Goal: Task Accomplishment & Management: Manage account settings

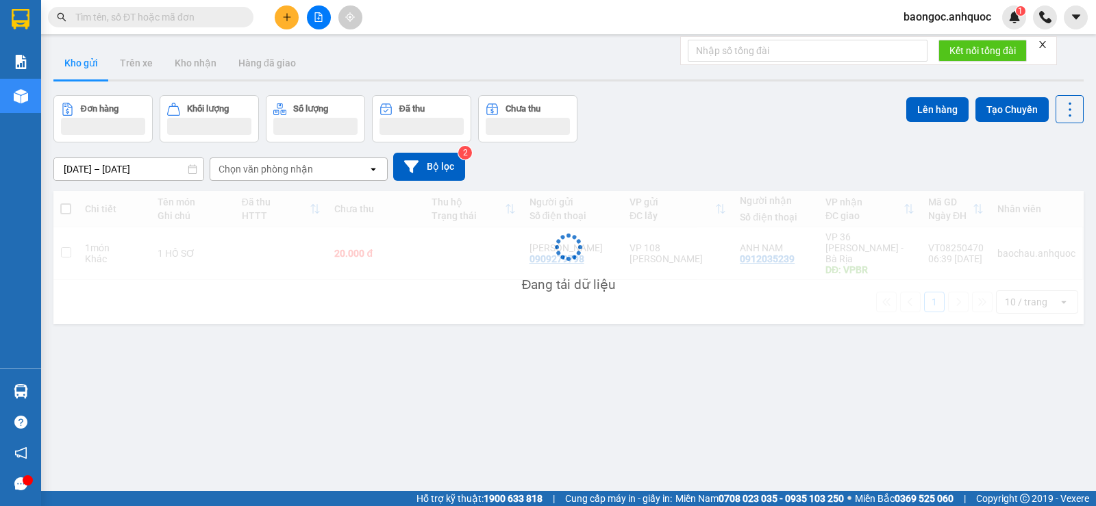
click at [920, 12] on span "baongoc.anhquoc" at bounding box center [947, 16] width 110 height 17
click at [923, 24] on span "baongoc.anhquoc" at bounding box center [947, 16] width 110 height 17
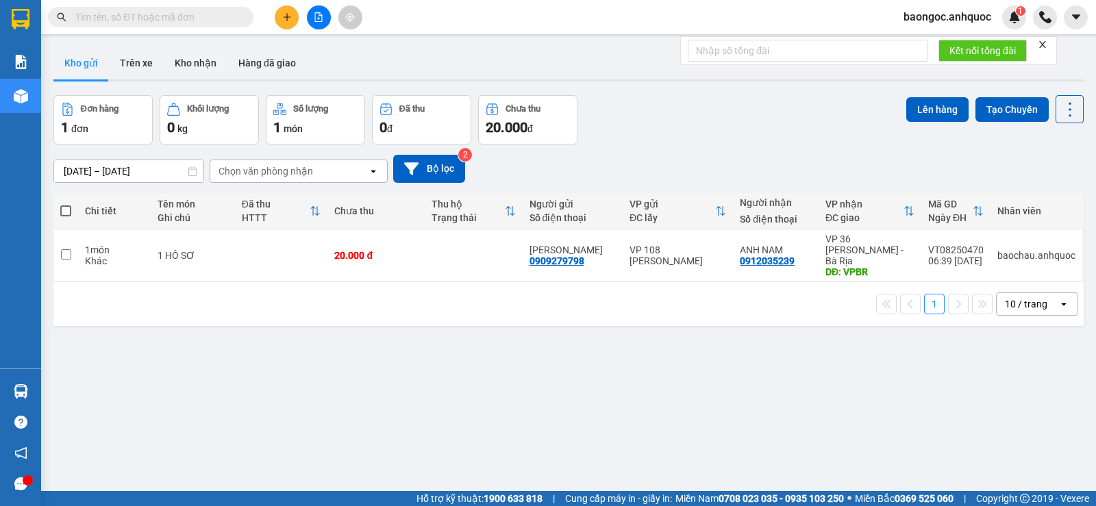
click at [973, 19] on span "baongoc.anhquoc" at bounding box center [947, 16] width 110 height 17
click at [945, 44] on span "Đăng xuất" at bounding box center [953, 42] width 81 height 15
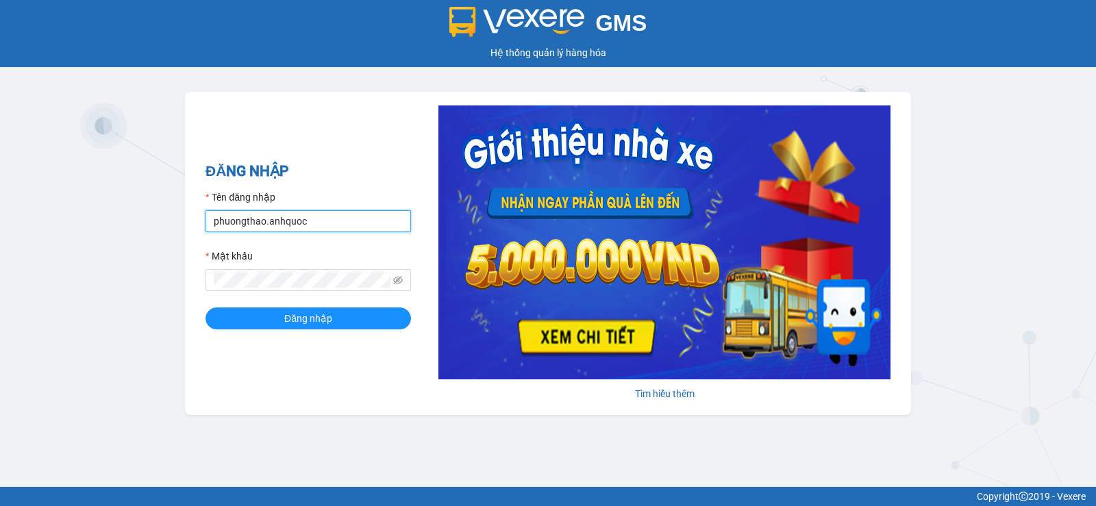
click at [290, 229] on input "phuongthao.anhquoc" at bounding box center [307, 221] width 205 height 22
type input "tuongvi.anhquoc"
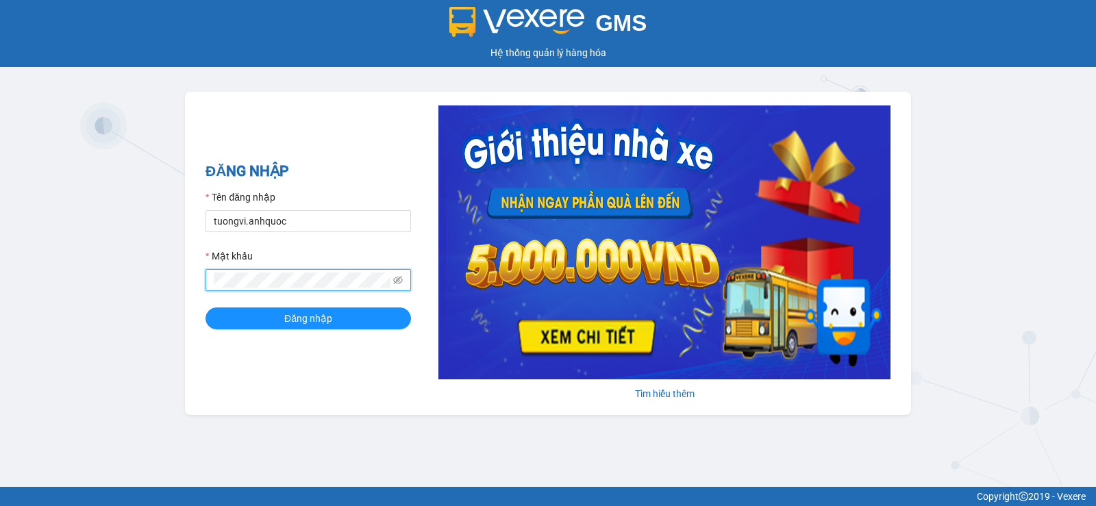
click at [205, 308] on button "Đăng nhập" at bounding box center [307, 319] width 205 height 22
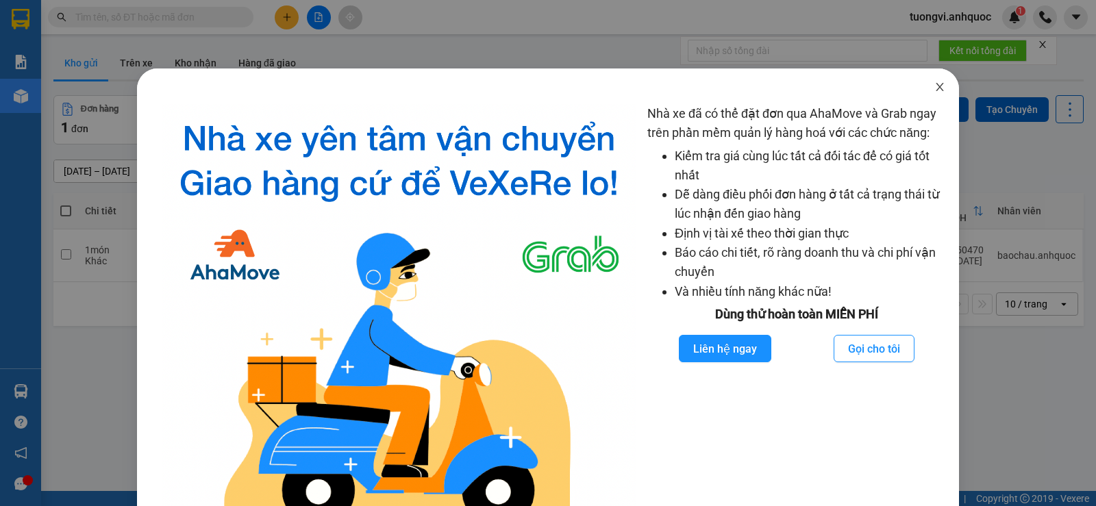
click at [935, 86] on icon "close" at bounding box center [939, 86] width 11 height 11
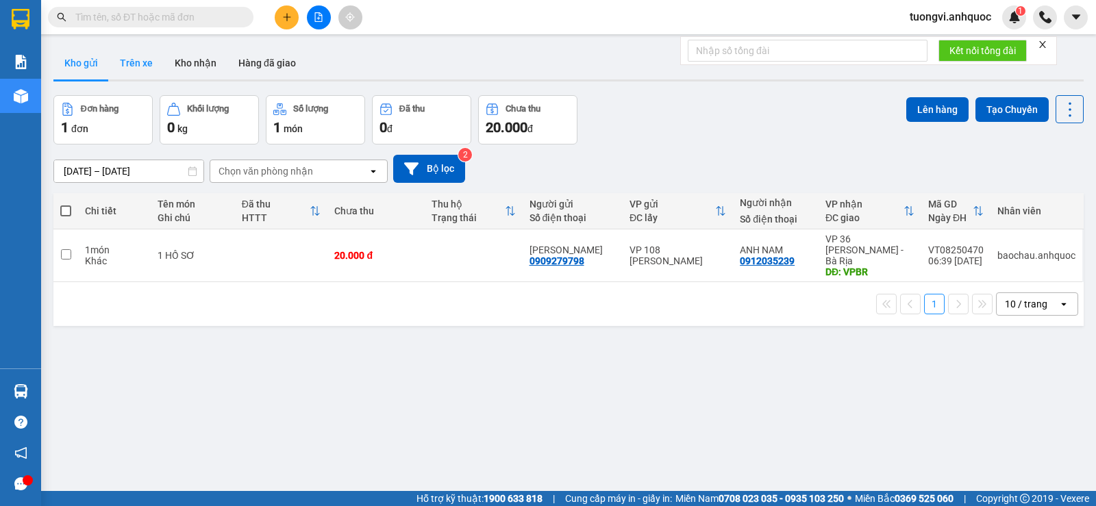
click at [144, 62] on button "Trên xe" at bounding box center [136, 63] width 55 height 33
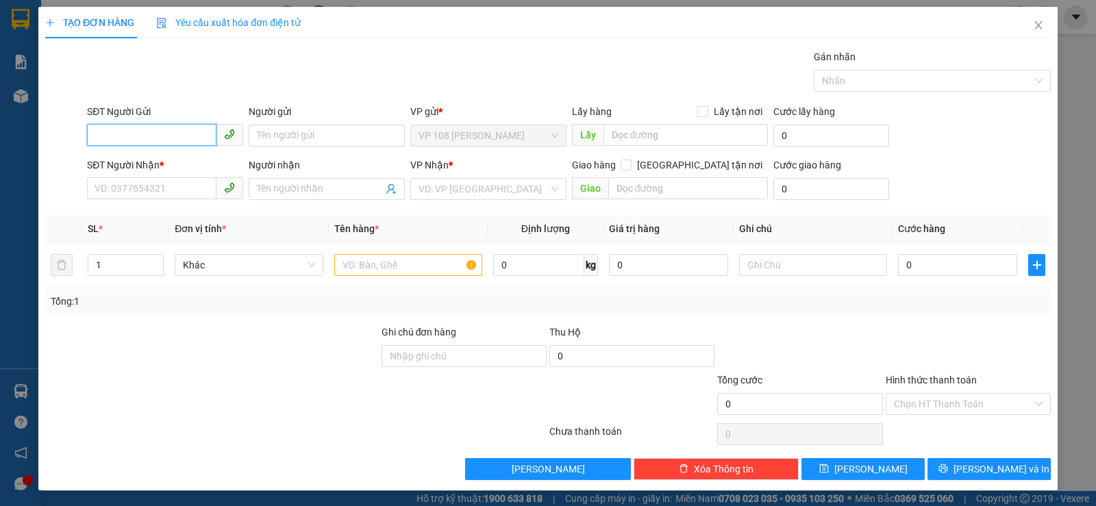
click at [152, 142] on input "SĐT Người Gửi" at bounding box center [151, 135] width 129 height 22
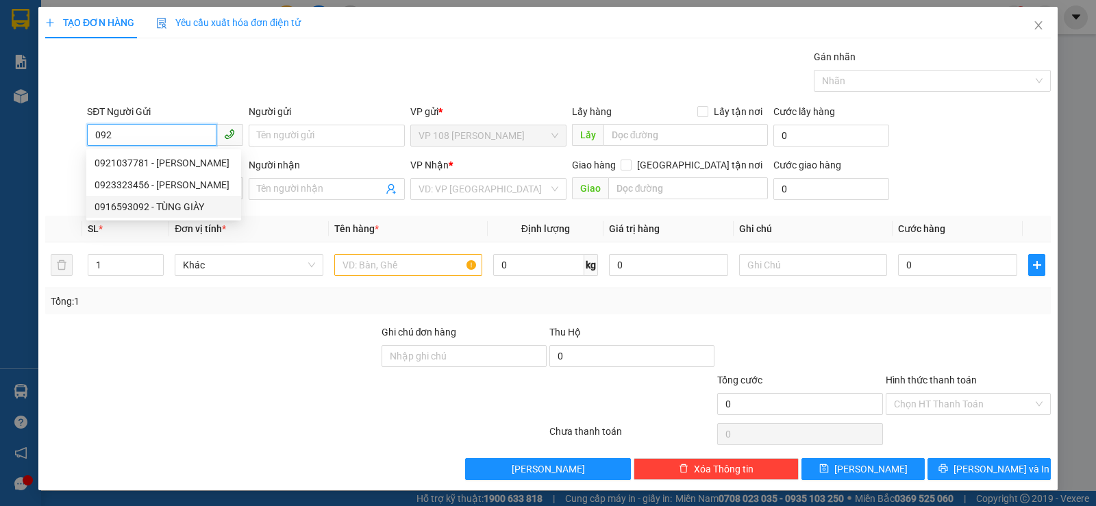
click at [167, 201] on div "0916593092 - TÙNG GIÀY" at bounding box center [164, 206] width 138 height 15
type input "0916593092"
type input "TÙNG GIÀY"
type input "0919643603"
type input "Hưng (Tùng)"
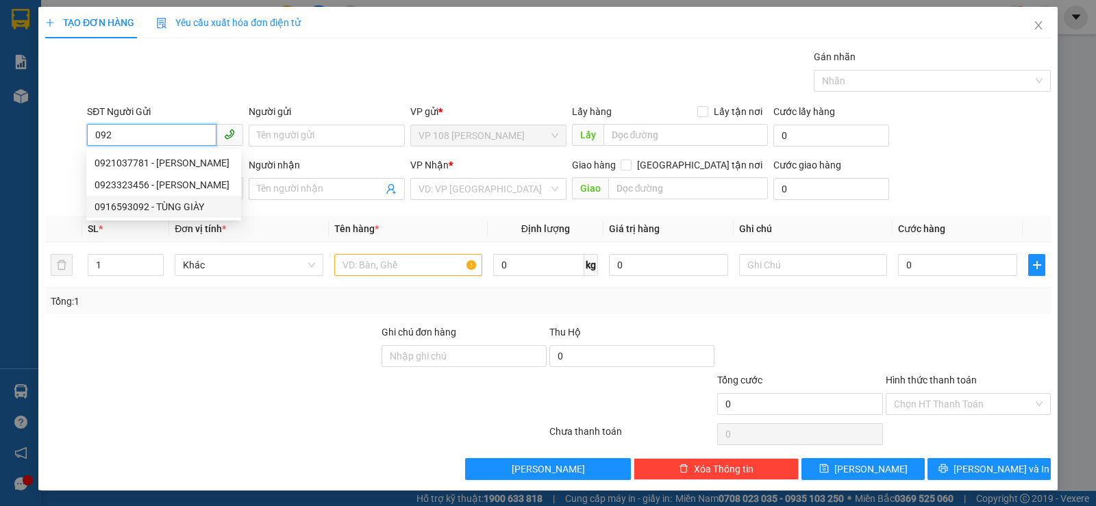
type input "VP NVT"
type input "20.000"
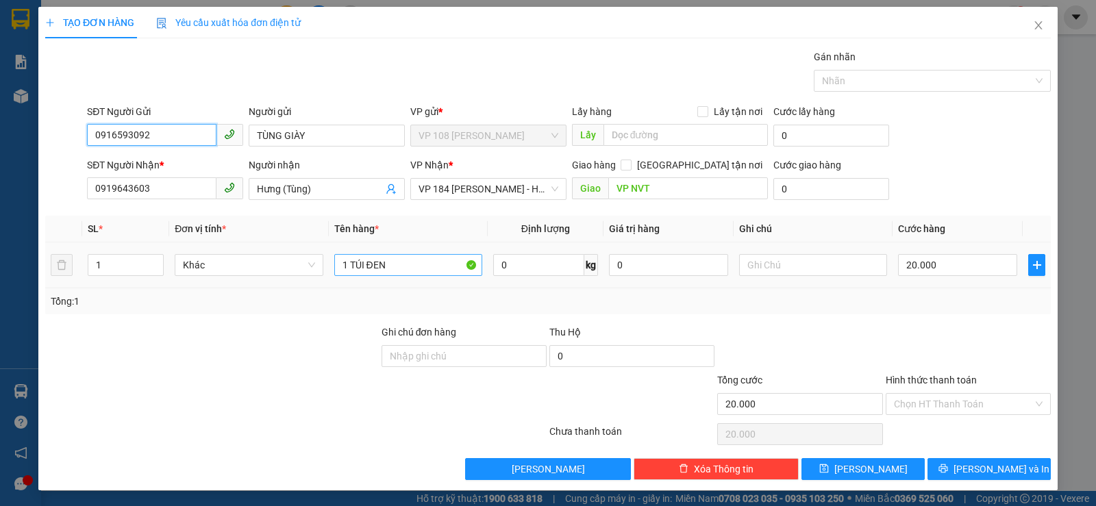
type input "0916593092"
click at [400, 261] on input "1 TÚI ĐEN" at bounding box center [408, 265] width 148 height 22
type input "1 TÚI ĐEN TO"
click at [903, 265] on input "20.000" at bounding box center [957, 265] width 119 height 22
type input "3"
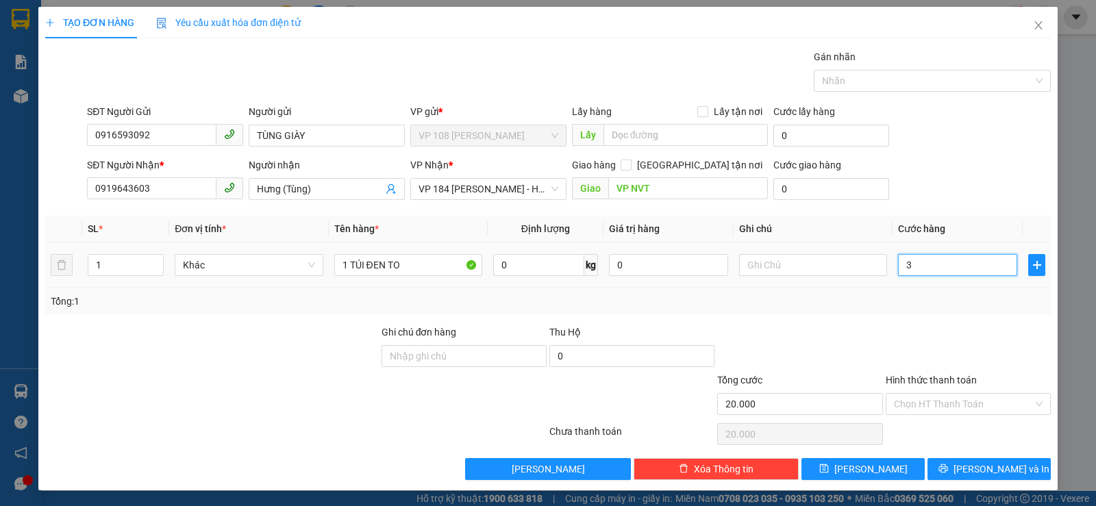
type input "3"
type input "30"
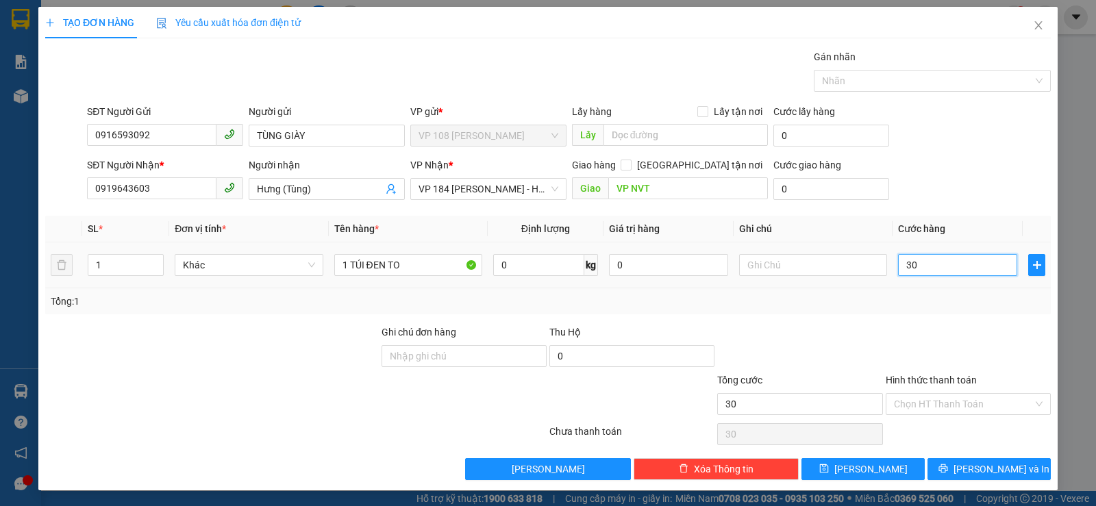
type input "300"
type input "3.000"
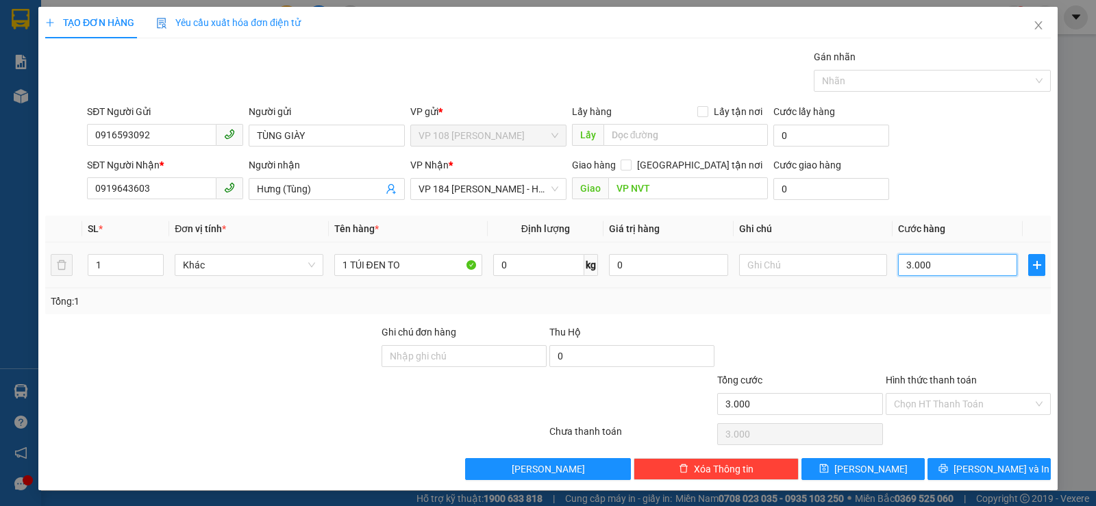
type input "30.000"
click at [962, 403] on input "Hình thức thanh toán" at bounding box center [963, 404] width 139 height 21
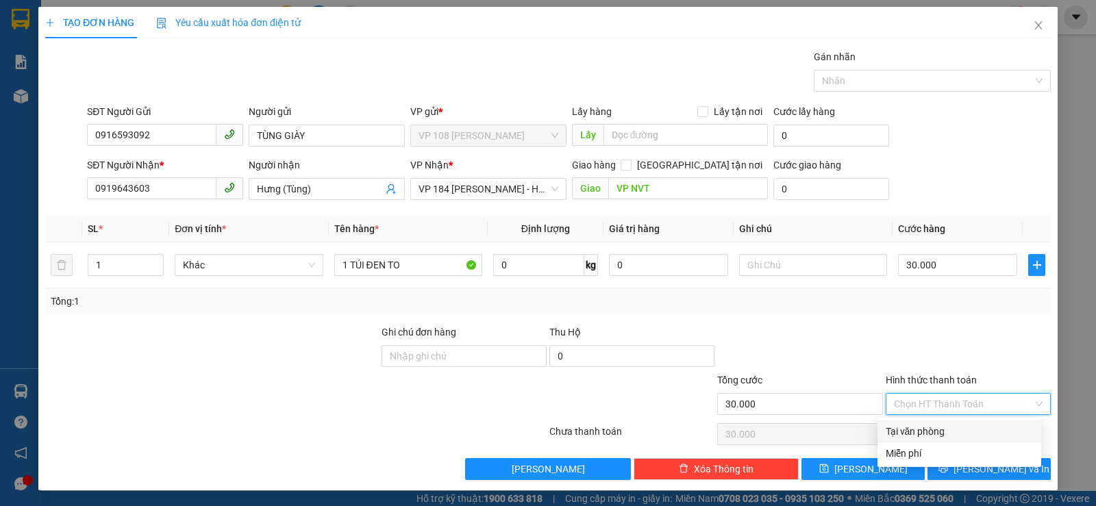
click at [950, 427] on div "Tại văn phòng" at bounding box center [959, 431] width 147 height 15
type input "0"
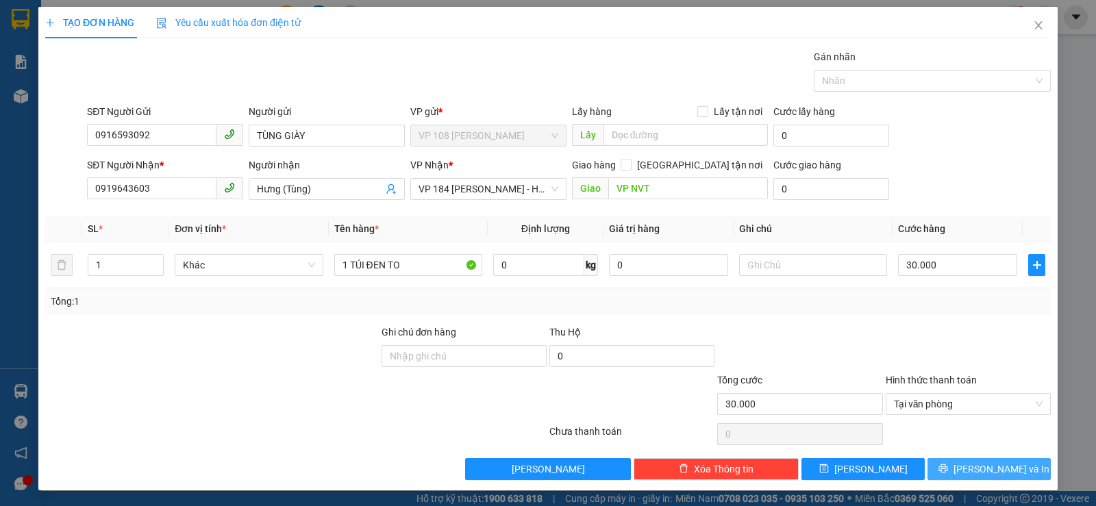
click at [951, 462] on button "Lưu và In" at bounding box center [988, 469] width 123 height 22
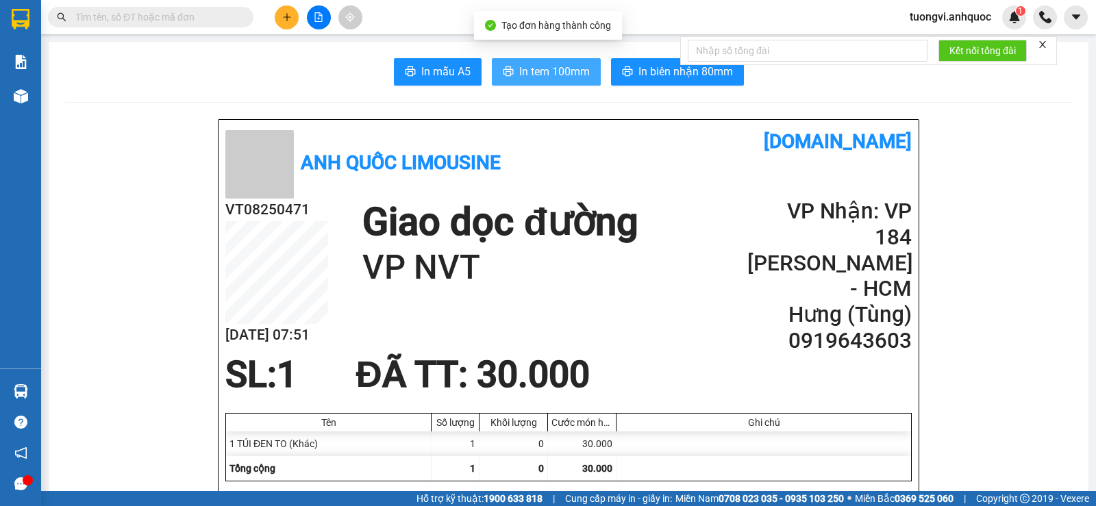
click at [567, 79] on span "In tem 100mm" at bounding box center [554, 71] width 71 height 17
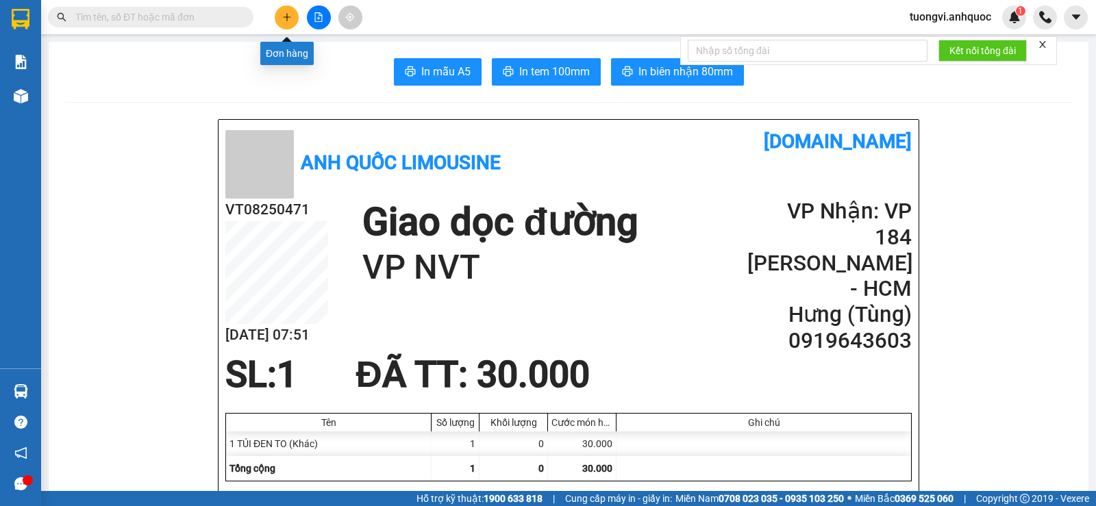
click at [281, 9] on button at bounding box center [287, 17] width 24 height 24
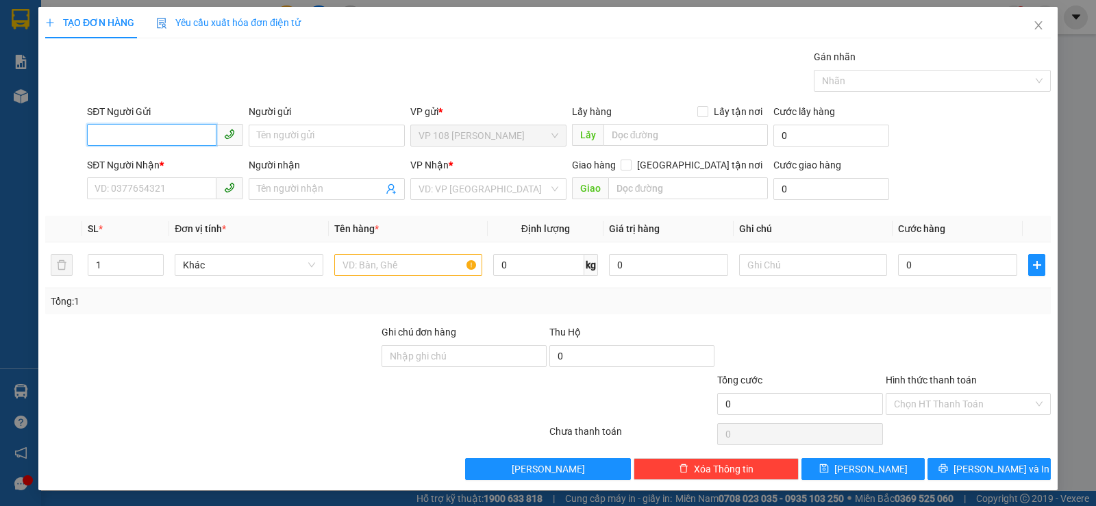
click at [172, 127] on input "SĐT Người Gửi" at bounding box center [151, 135] width 129 height 22
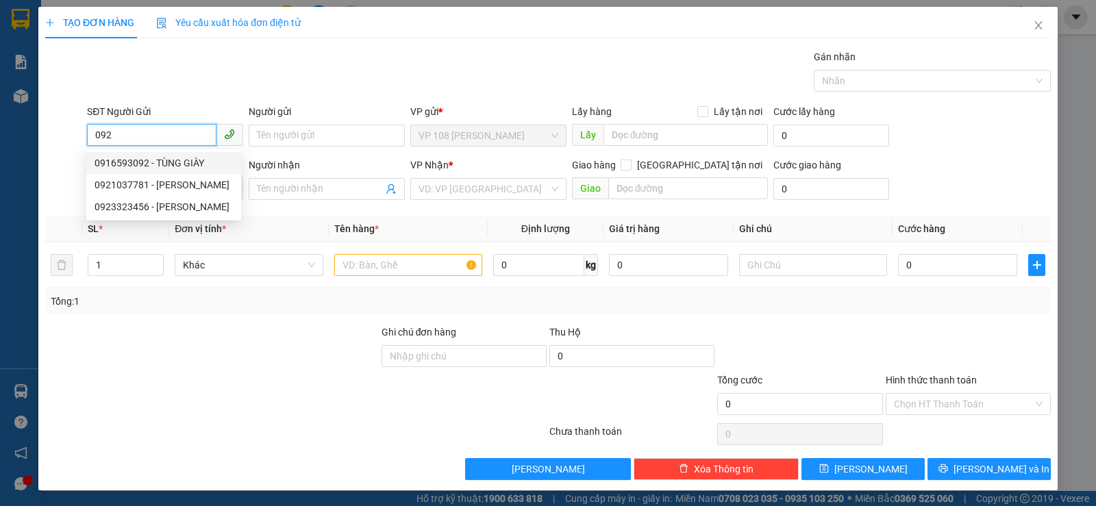
click at [176, 166] on div "0916593092 - TÙNG GIÀY" at bounding box center [164, 162] width 138 height 15
type input "0916593092"
type input "TÙNG GIÀY"
type input "0919643603"
type input "Hưng (Tùng)"
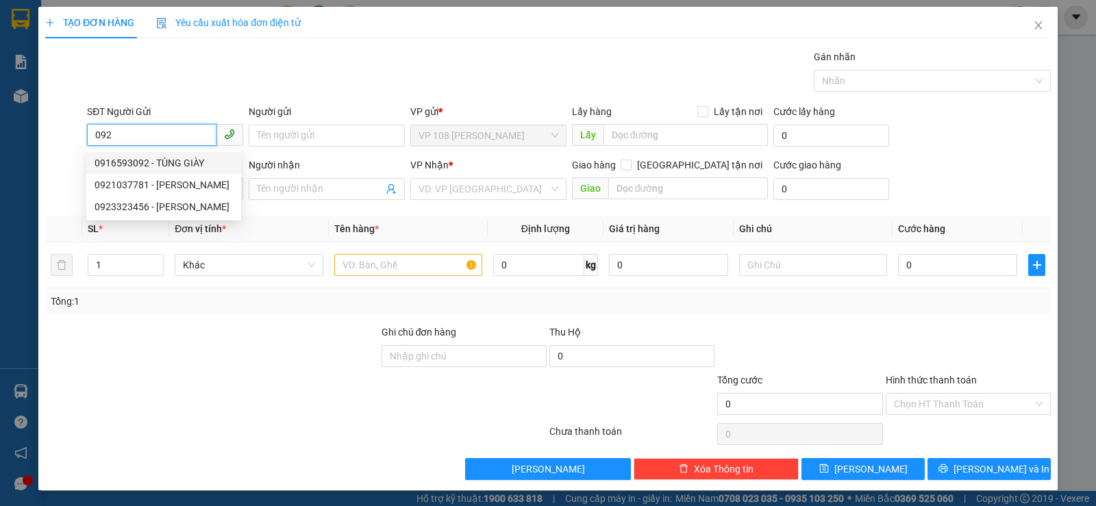
type input "VP NVT"
type input "30.000"
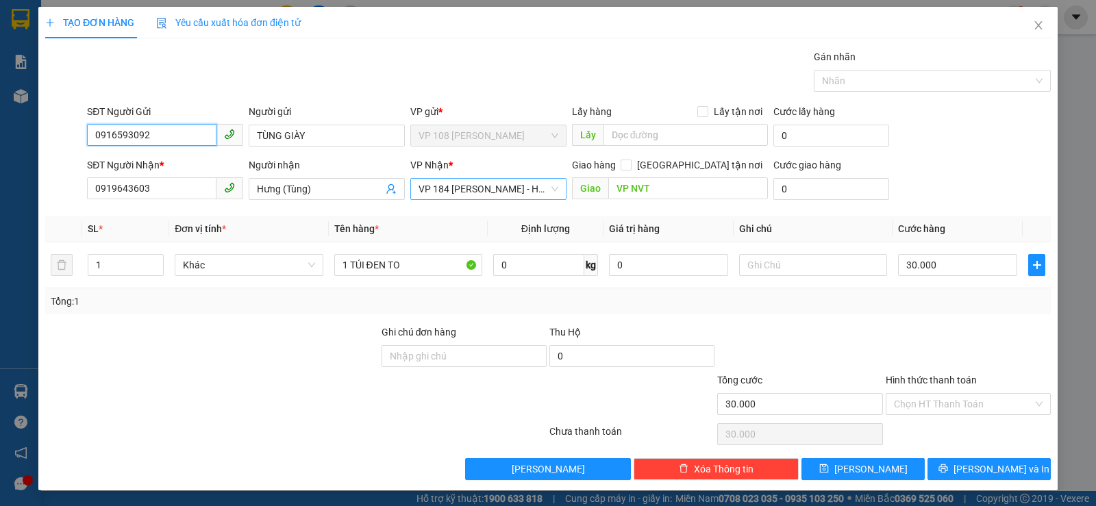
click at [505, 192] on span "VP 184 [PERSON_NAME] - HCM" at bounding box center [488, 189] width 140 height 21
type input "0916593092"
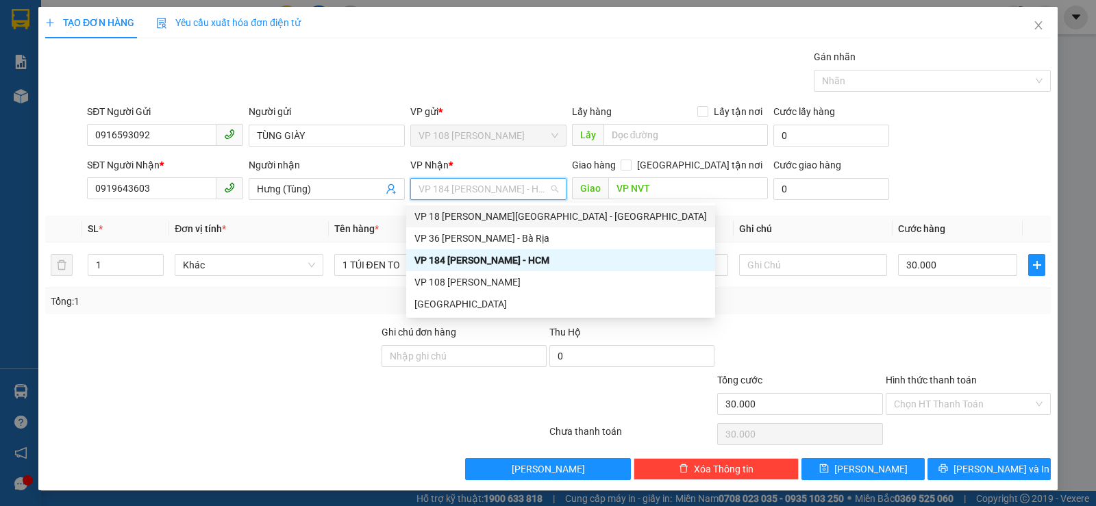
click at [506, 217] on div "VP 18 [PERSON_NAME][GEOGRAPHIC_DATA] - [GEOGRAPHIC_DATA]" at bounding box center [560, 216] width 292 height 15
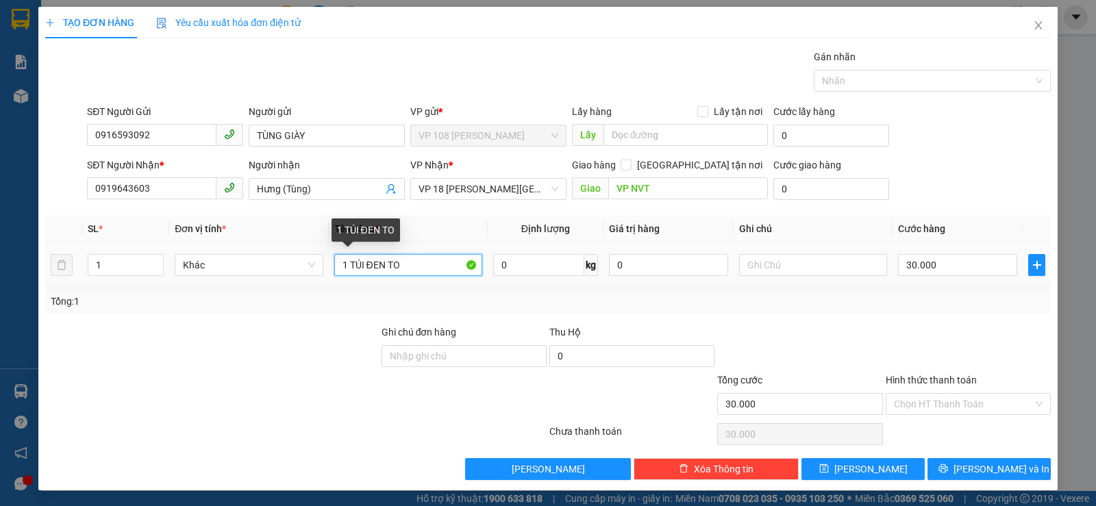
drag, startPoint x: 389, startPoint y: 266, endPoint x: 429, endPoint y: 268, distance: 39.7
click at [429, 268] on input "1 TÚI ĐEN TO" at bounding box center [408, 265] width 148 height 22
type input "1 TÚI ĐEN"
click at [914, 266] on input "30.000" at bounding box center [957, 265] width 119 height 22
type input "2"
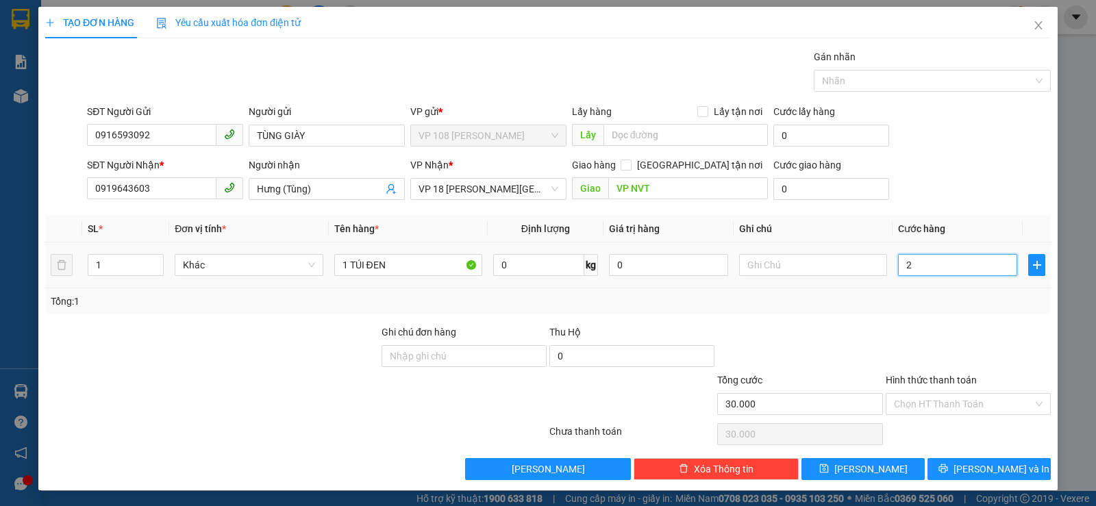
type input "2"
type input "20"
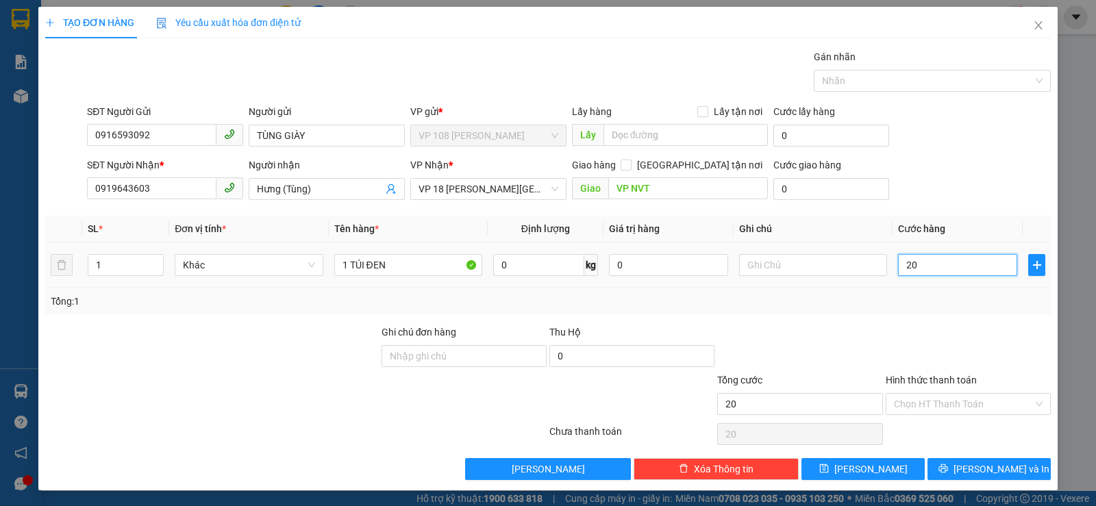
type input "200"
type input "2.000"
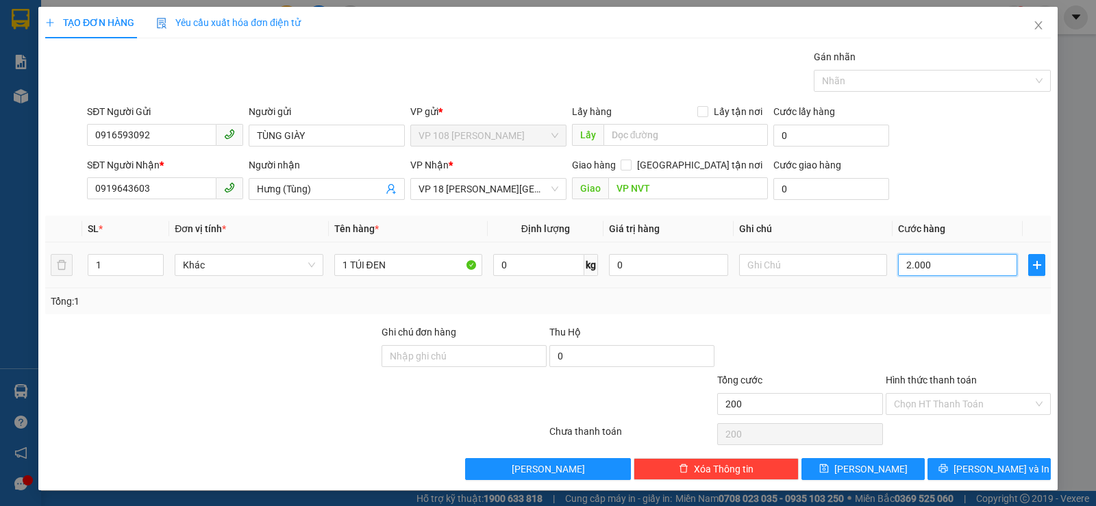
type input "2.000"
type input "20.000"
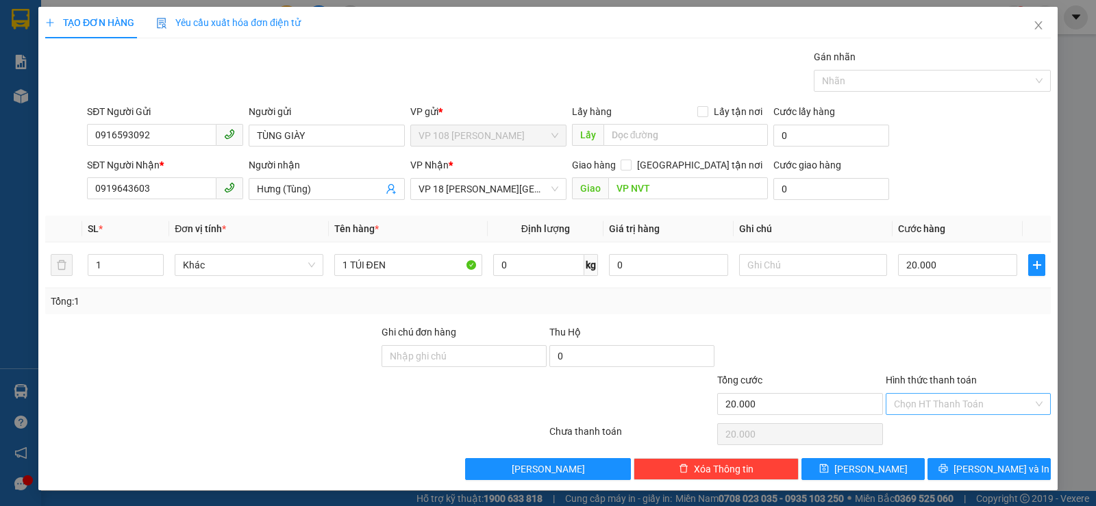
click at [914, 405] on input "Hình thức thanh toán" at bounding box center [963, 404] width 139 height 21
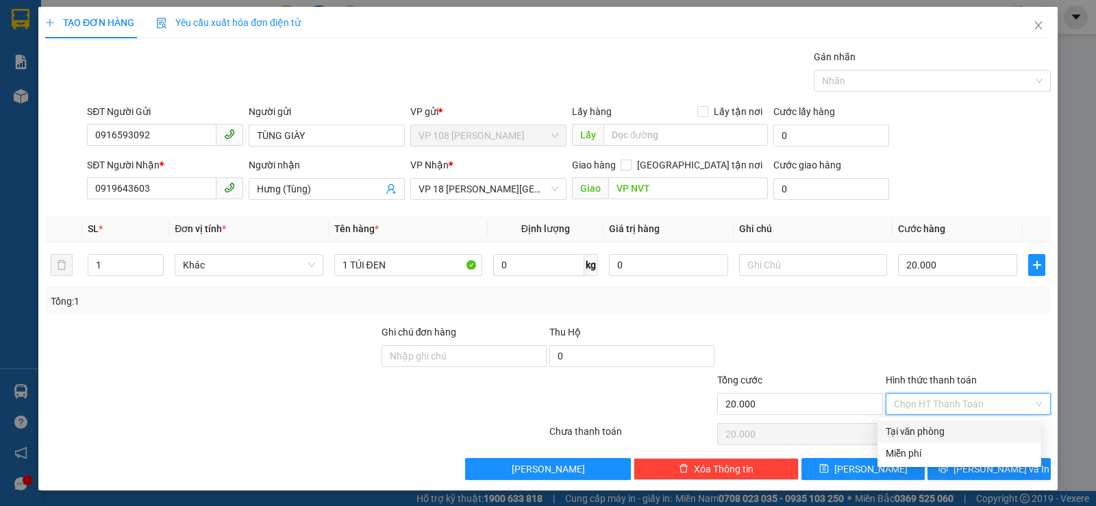
click at [916, 422] on div "Tại văn phòng" at bounding box center [959, 432] width 164 height 22
type input "0"
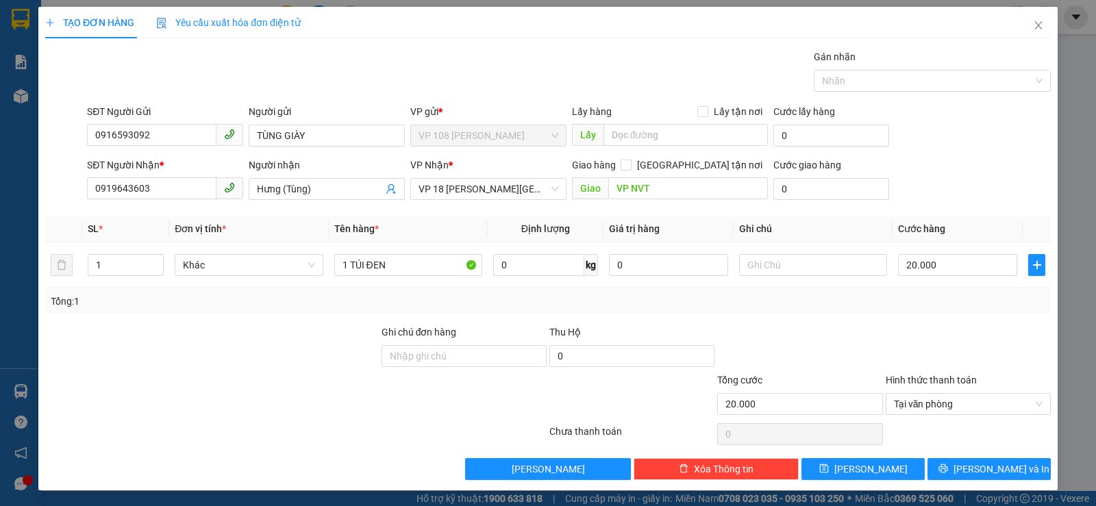
click at [947, 455] on div "Transit Pickup Surcharge Ids Transit Deliver Surcharge Ids Transit Deliver Surc…" at bounding box center [547, 264] width 1005 height 431
click at [947, 457] on div "Transit Pickup Surcharge Ids Transit Deliver Surcharge Ids Transit Deliver Surc…" at bounding box center [547, 264] width 1005 height 431
click at [946, 467] on button "Lưu và In" at bounding box center [988, 469] width 123 height 22
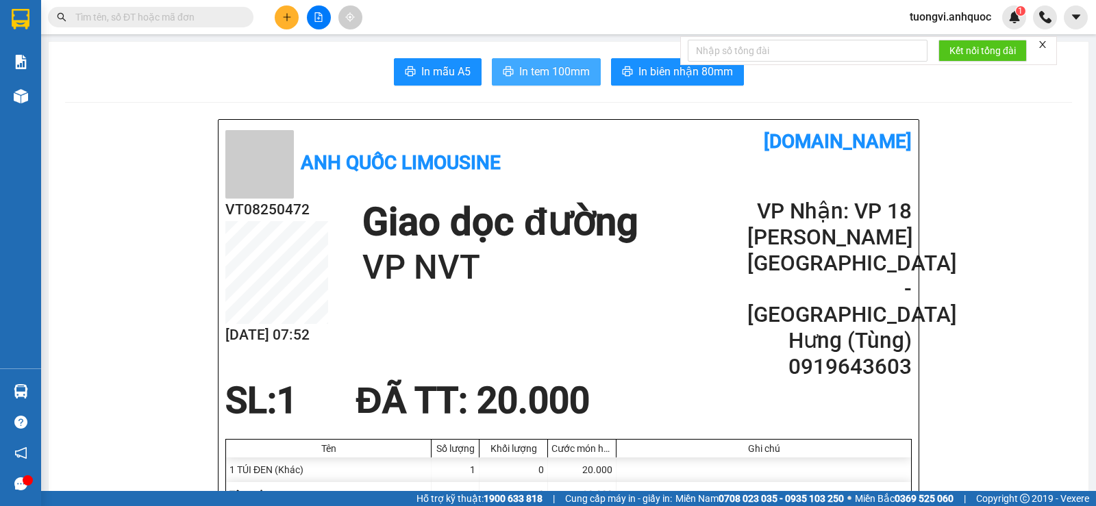
click at [573, 77] on span "In tem 100mm" at bounding box center [554, 71] width 71 height 17
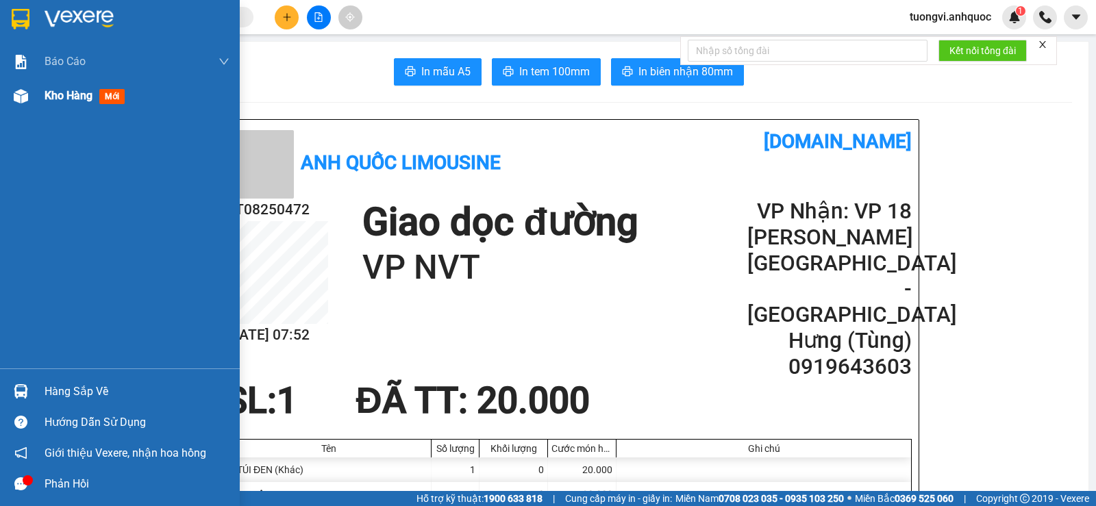
click at [7, 97] on div "Kho hàng mới" at bounding box center [120, 96] width 240 height 34
click at [55, 94] on span "Kho hàng" at bounding box center [69, 95] width 48 height 13
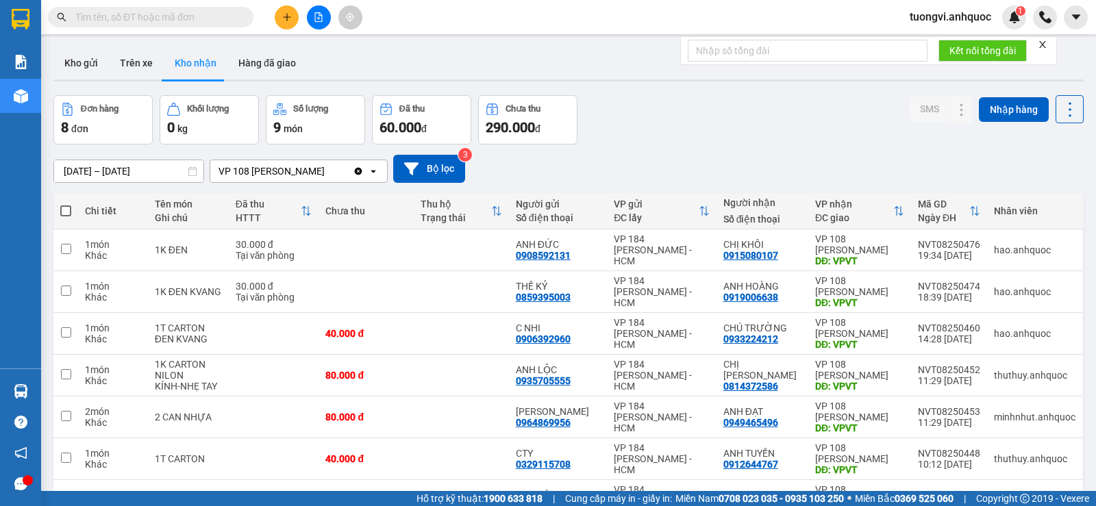
click at [143, 164] on input "[DATE] – [DATE]" at bounding box center [128, 171] width 149 height 22
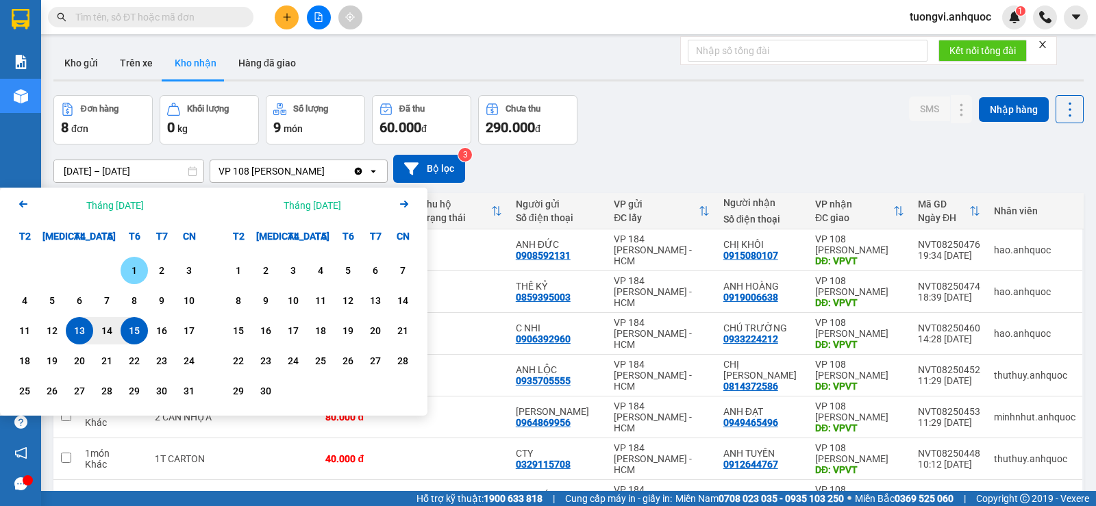
click at [139, 264] on div "1" at bounding box center [134, 270] width 19 height 16
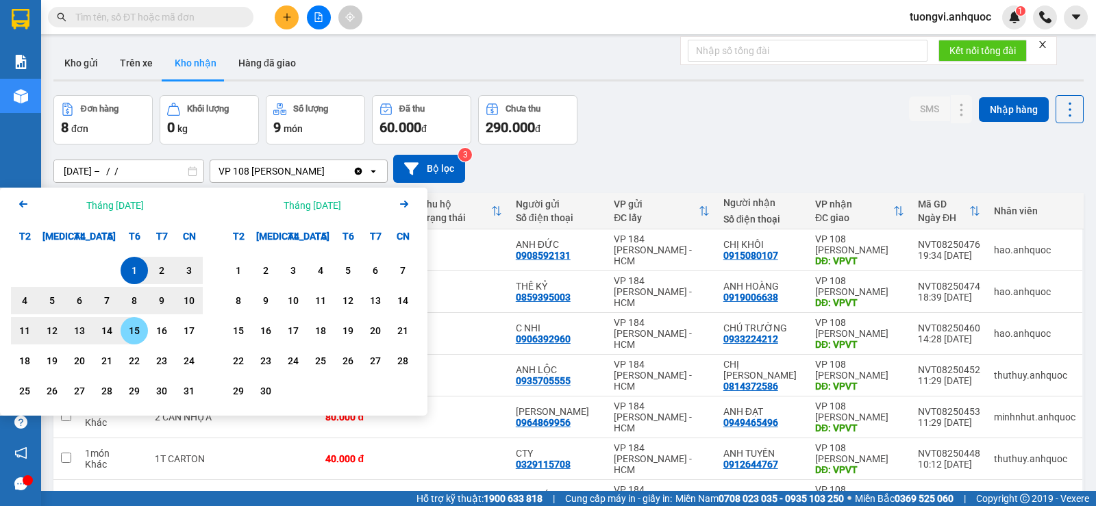
click at [141, 322] on div "15" at bounding box center [134, 330] width 27 height 27
type input "01/08/2025 – 15/08/2025"
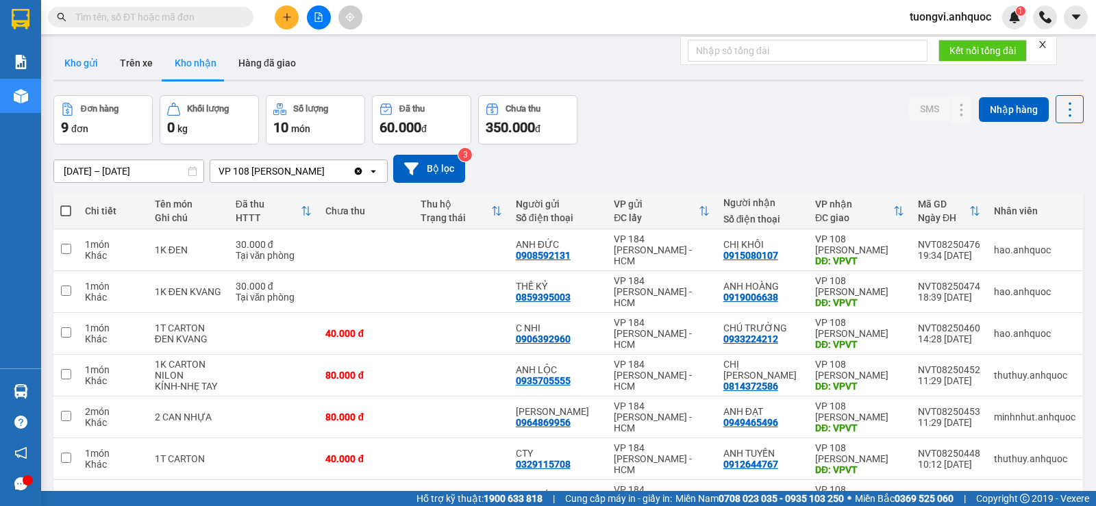
click at [96, 67] on button "Kho gửi" at bounding box center [80, 63] width 55 height 33
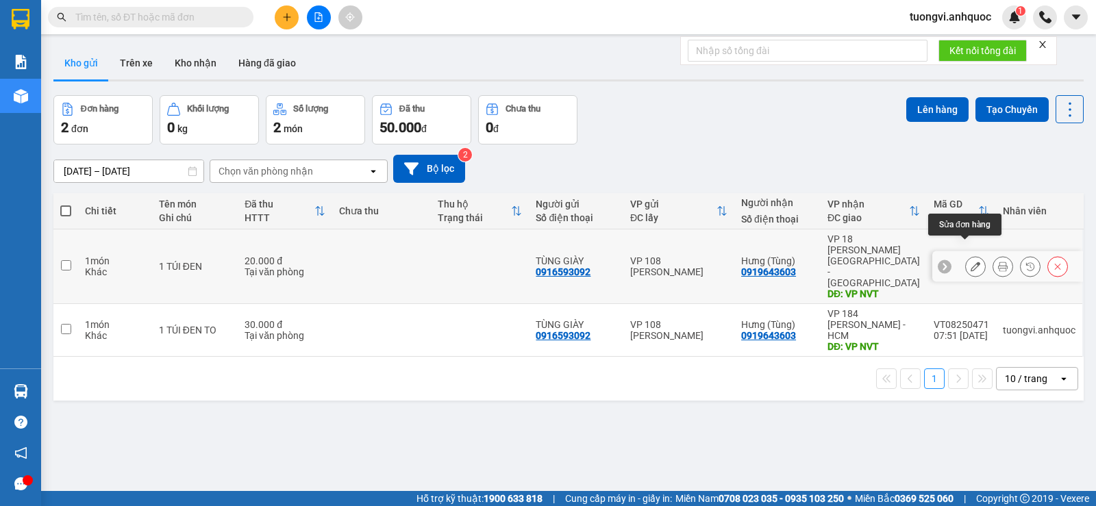
click at [966, 255] on button at bounding box center [975, 267] width 19 height 24
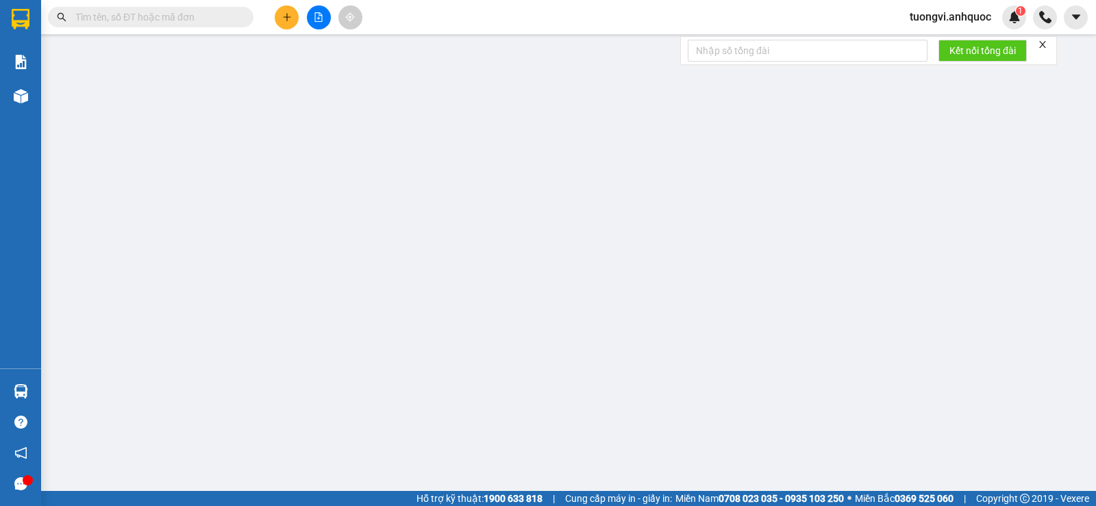
type input "0916593092"
type input "TÙNG GIÀY"
type input "0919643603"
type input "Hưng (Tùng)"
type input "VP NVT"
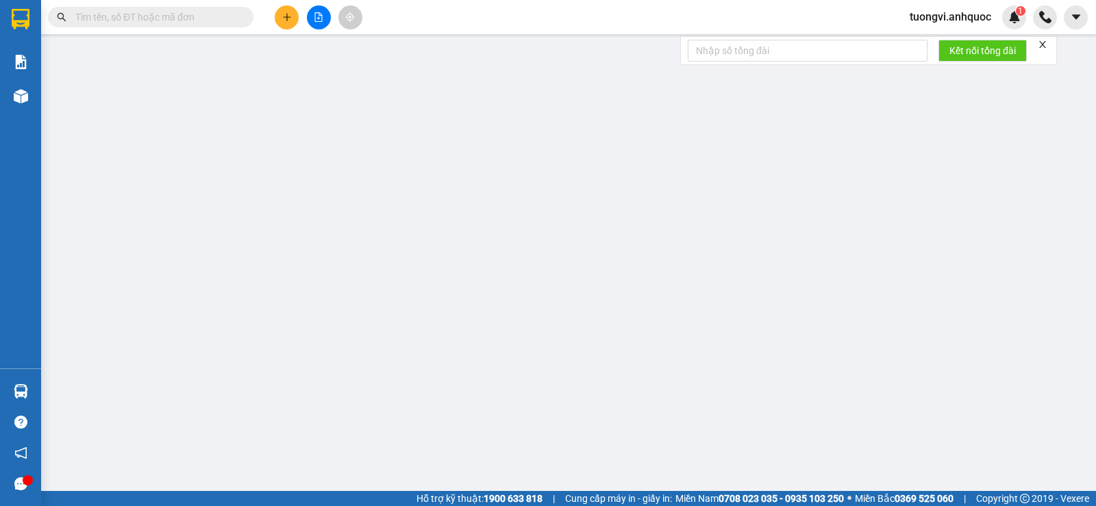
type input "20.000"
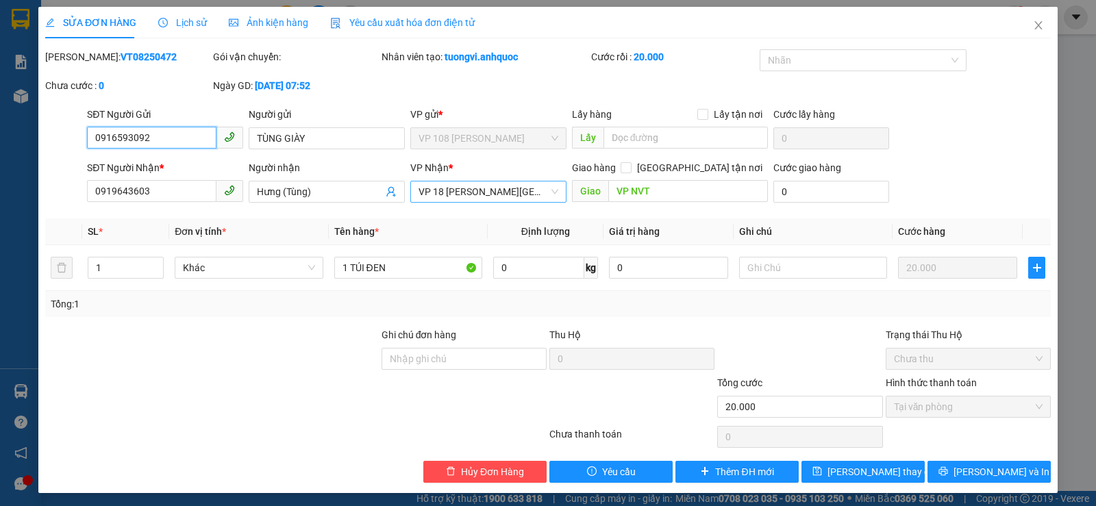
click at [463, 192] on span "VP 18 [PERSON_NAME][GEOGRAPHIC_DATA] - [GEOGRAPHIC_DATA]" at bounding box center [488, 191] width 140 height 21
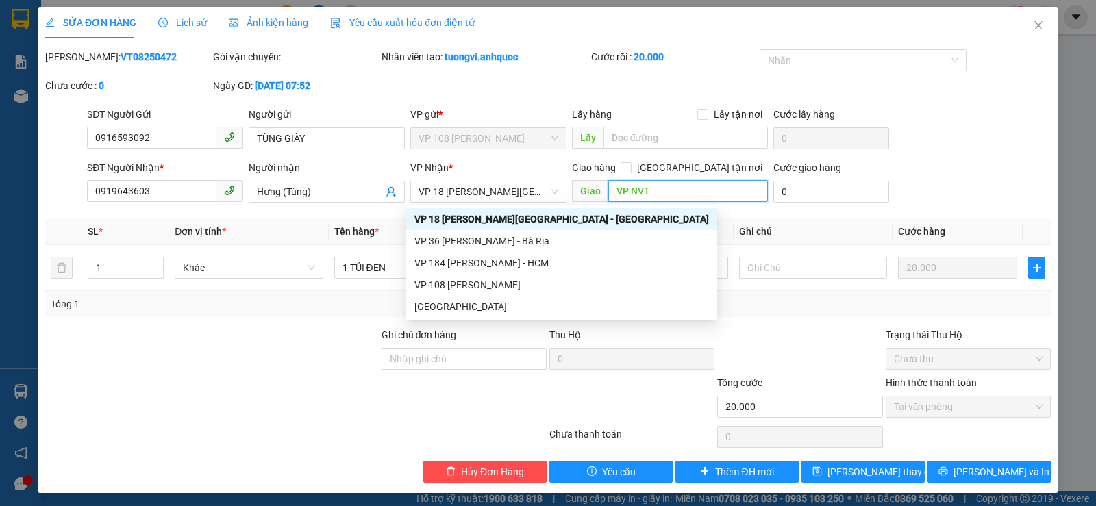
click at [626, 187] on input "VP NVT" at bounding box center [688, 191] width 160 height 22
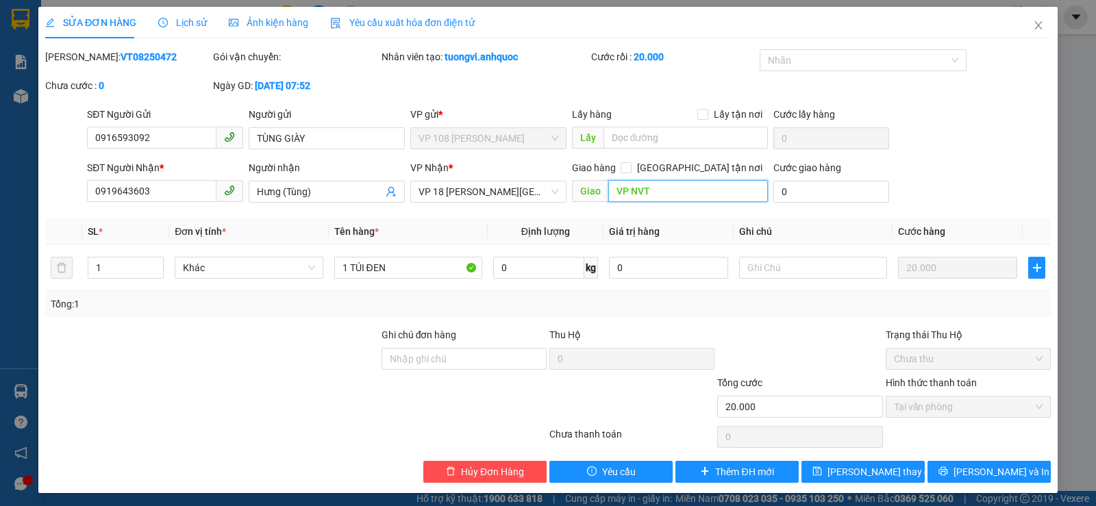
click at [626, 187] on input "VP NVT" at bounding box center [688, 191] width 160 height 22
type input "VPQ1"
click at [950, 465] on button "Lưu và In" at bounding box center [988, 472] width 123 height 22
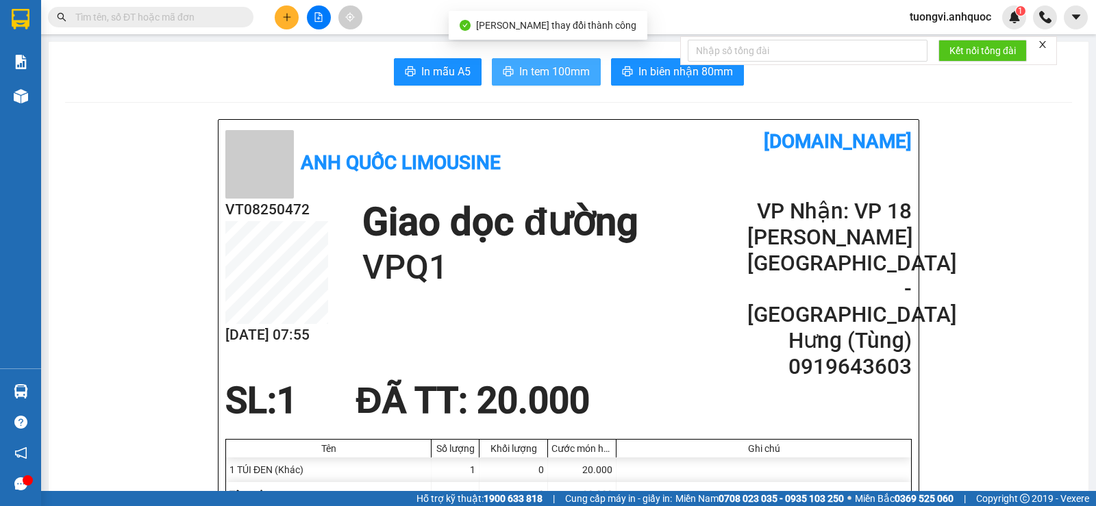
click at [569, 66] on span "In tem 100mm" at bounding box center [554, 71] width 71 height 17
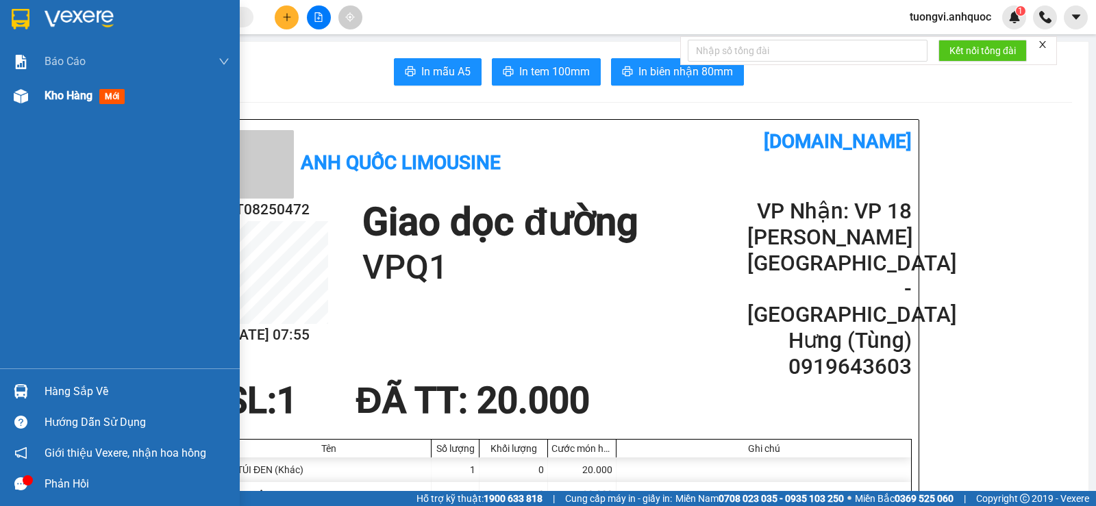
click at [62, 102] on span "Kho hàng" at bounding box center [69, 95] width 48 height 13
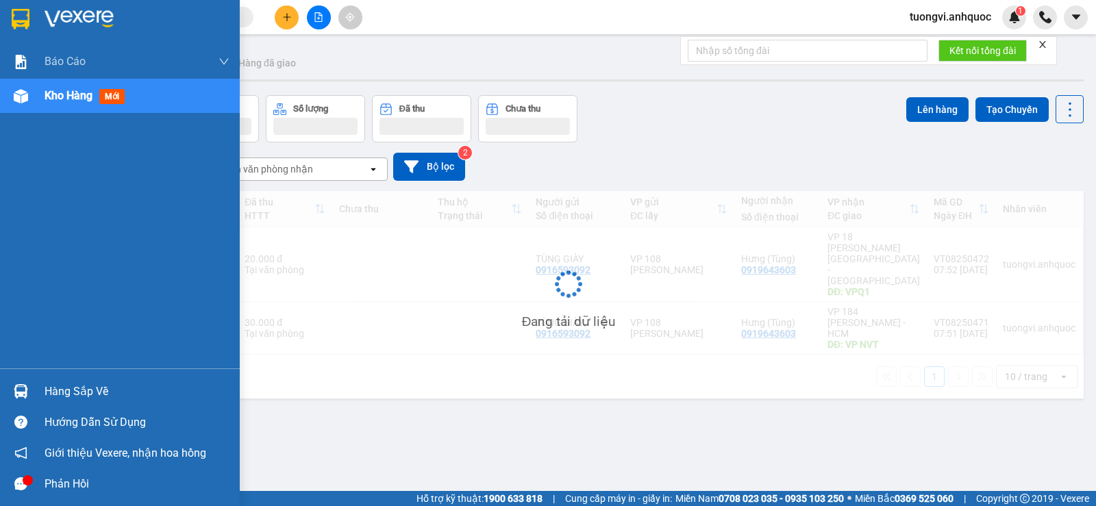
click at [62, 102] on span "Kho hàng" at bounding box center [69, 95] width 48 height 13
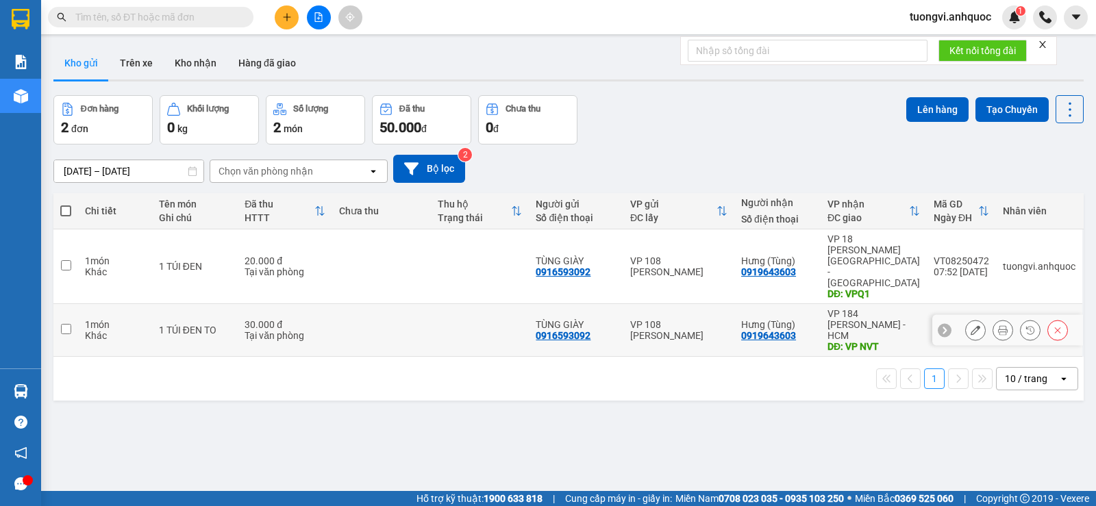
click at [686, 319] on div "VP 108 [PERSON_NAME]" at bounding box center [678, 330] width 97 height 22
checkbox input "true"
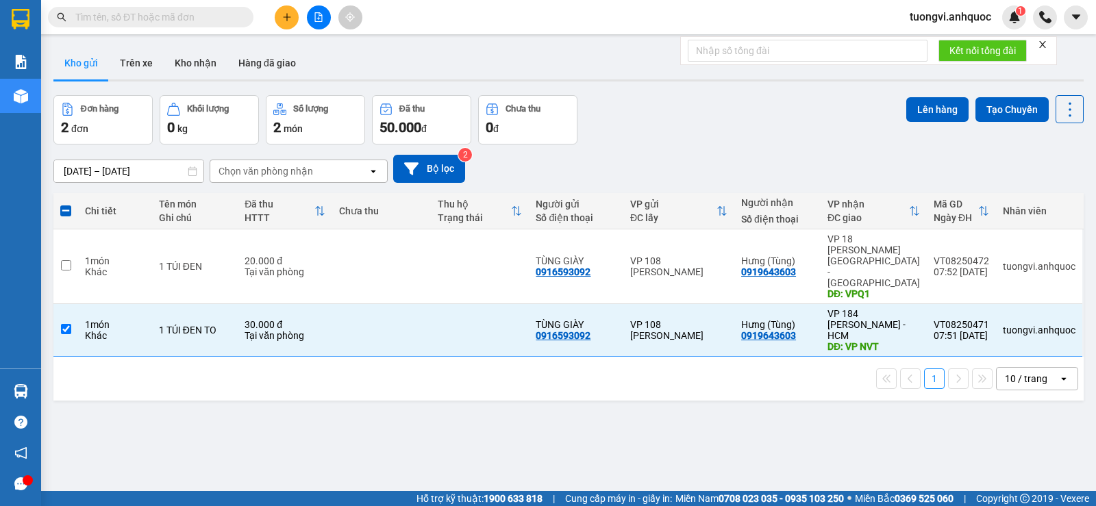
click at [965, 96] on div "Lên hàng Tạo Chuyến" at bounding box center [994, 109] width 177 height 28
click at [951, 105] on button "Lên hàng" at bounding box center [937, 109] width 62 height 25
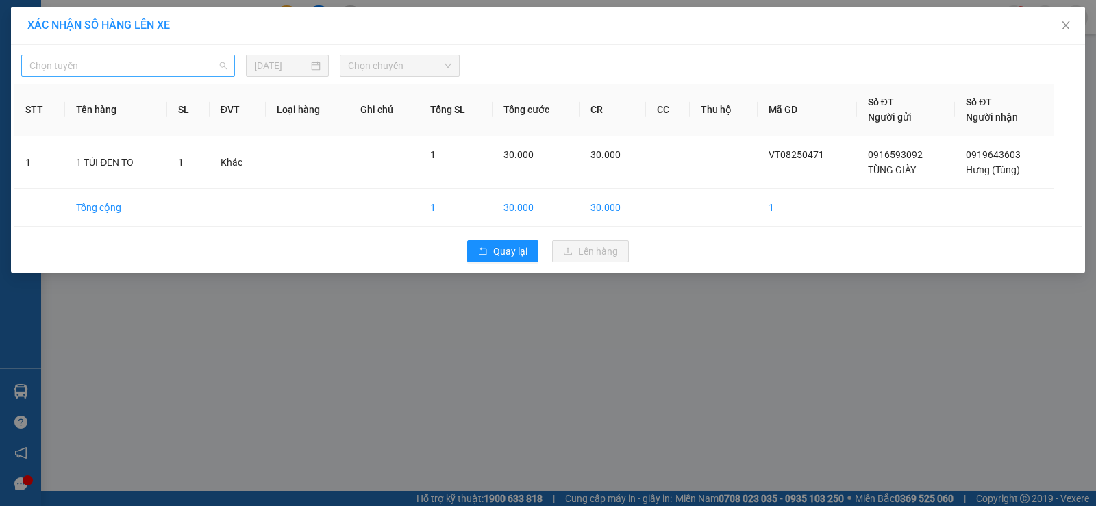
click at [145, 64] on span "Chọn tuyến" at bounding box center [127, 65] width 197 height 21
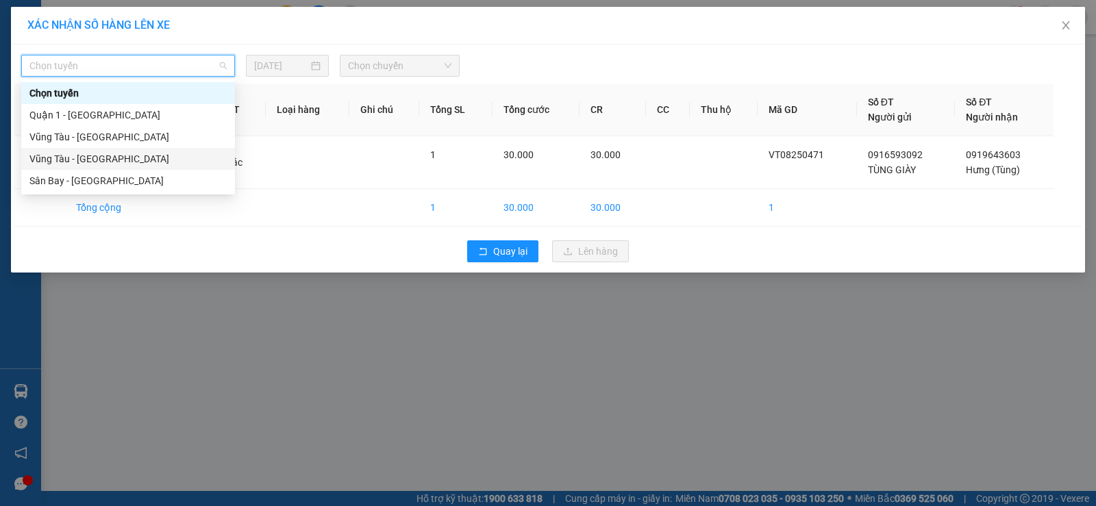
click at [135, 163] on div "Vũng Tàu - [GEOGRAPHIC_DATA]" at bounding box center [127, 158] width 197 height 15
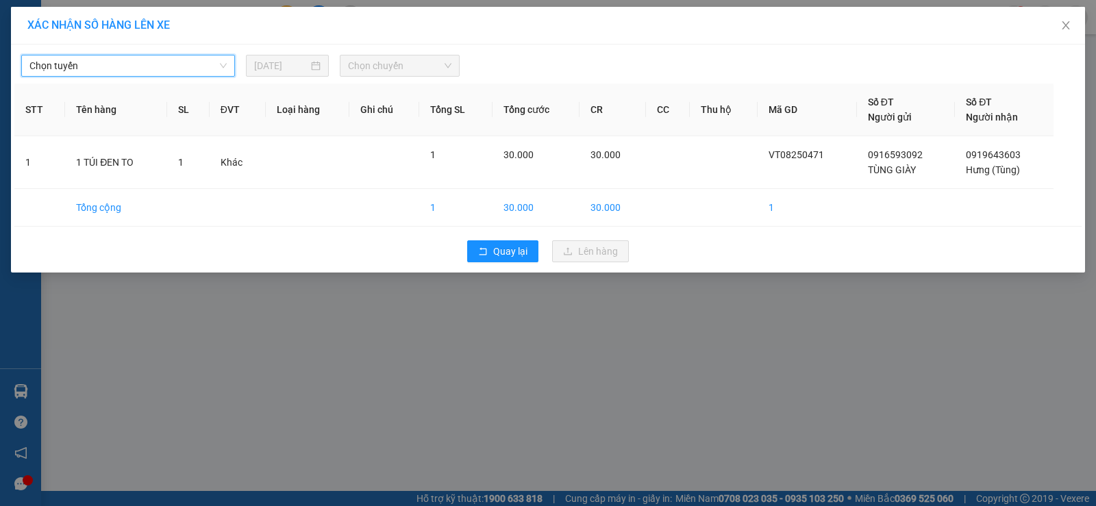
click at [389, 58] on span "Chọn chuyến" at bounding box center [399, 65] width 103 height 21
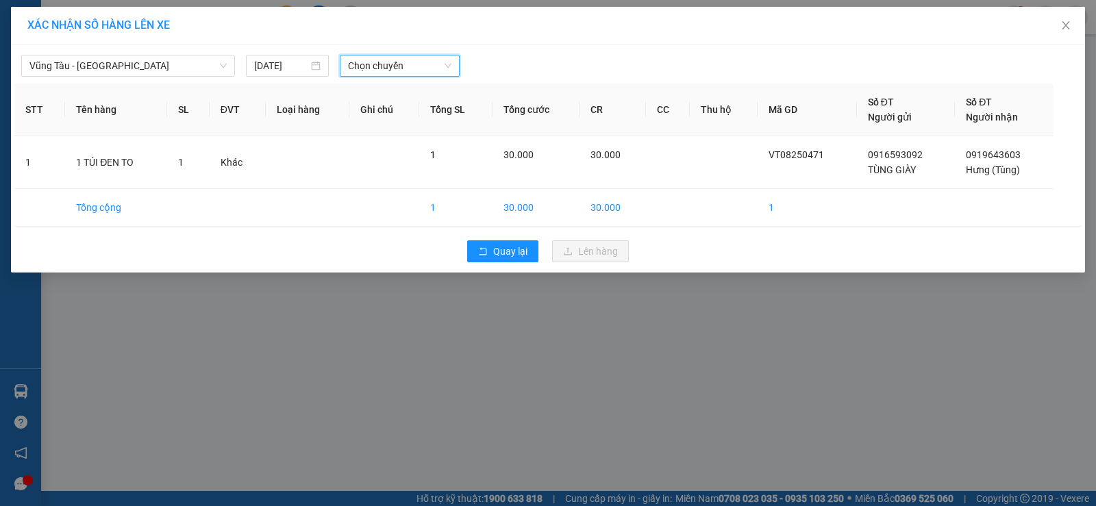
click at [390, 62] on span "Chọn chuyến" at bounding box center [399, 65] width 103 height 21
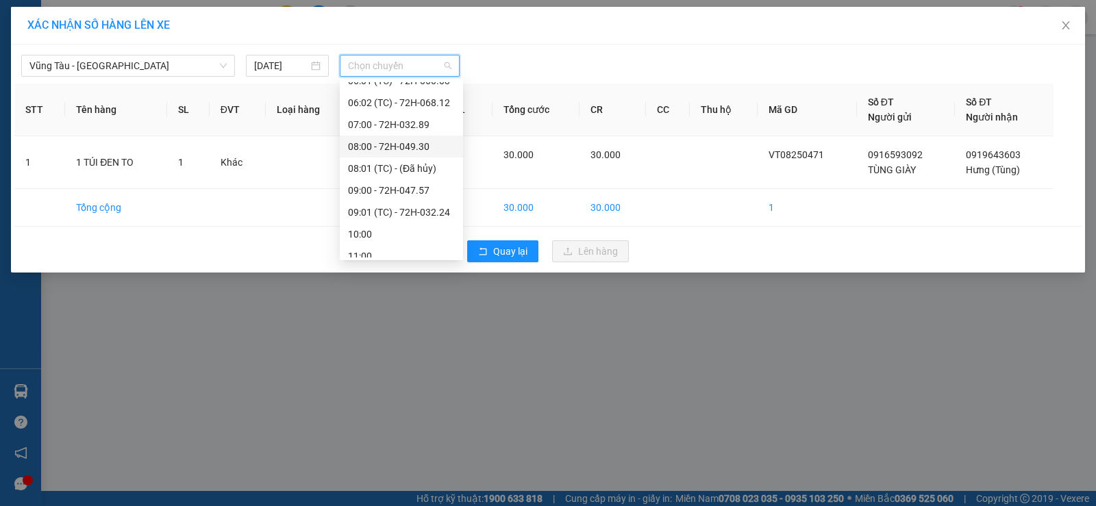
scroll to position [274, 0]
click at [409, 169] on div "09:00 - 72H-047.57" at bounding box center [401, 169] width 107 height 15
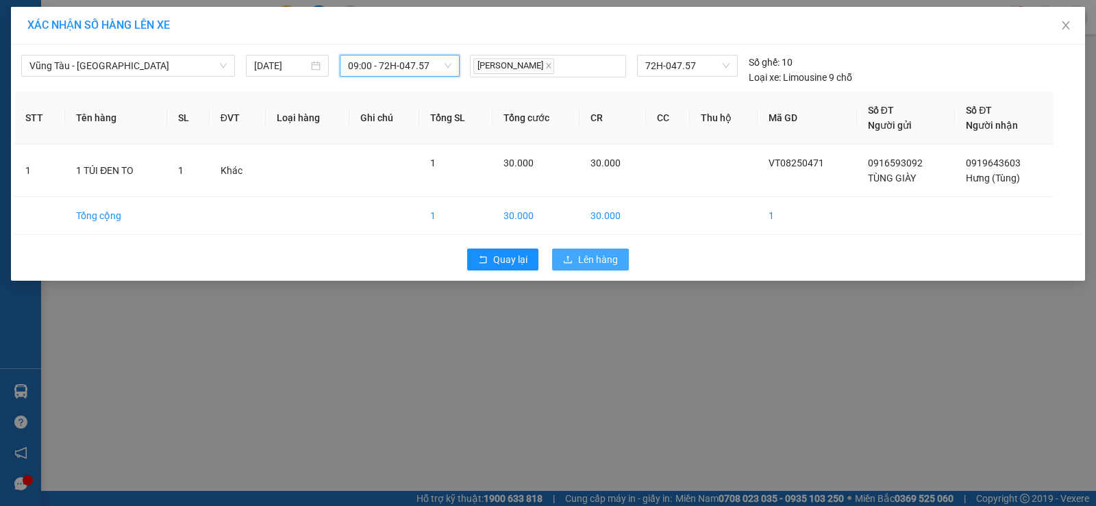
click at [620, 261] on button "Lên hàng" at bounding box center [590, 260] width 77 height 22
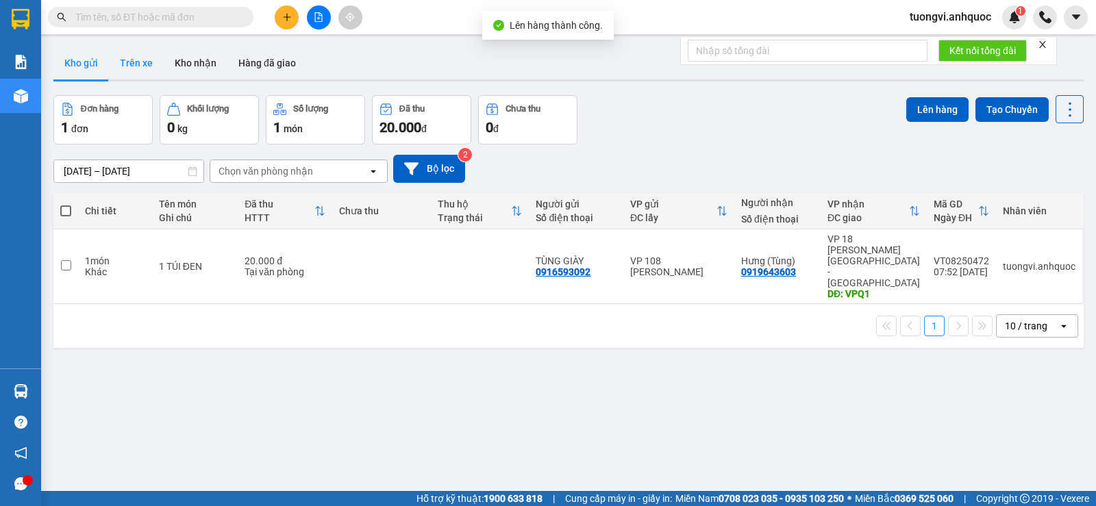
click at [129, 69] on button "Trên xe" at bounding box center [136, 63] width 55 height 33
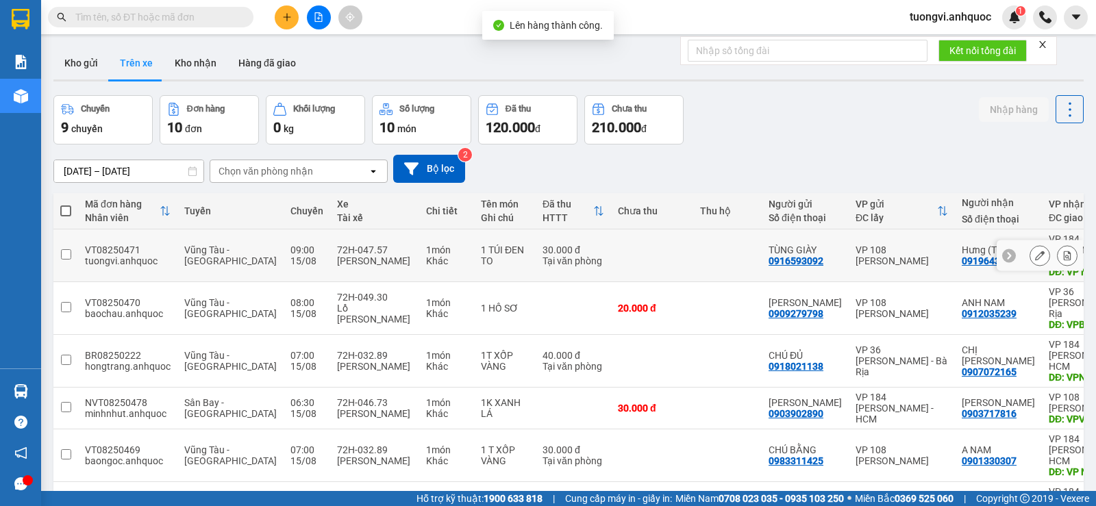
click at [1062, 253] on icon at bounding box center [1067, 256] width 10 height 10
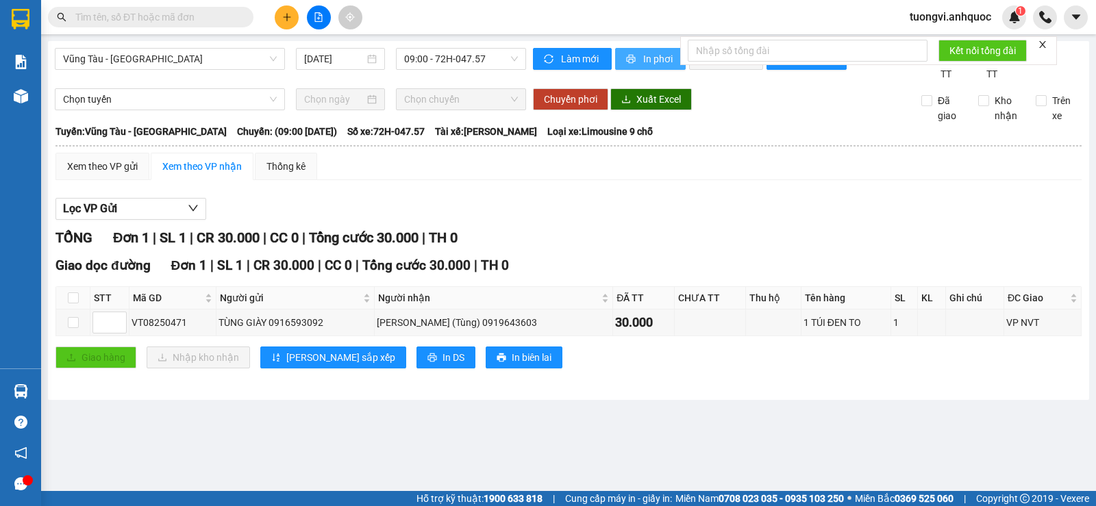
click at [655, 47] on div "Vũng Tàu - Sân Bay 15/08/2025 09:00 - 72H-047.57 Làm mới In phơi In đơn chọn Th…" at bounding box center [568, 220] width 1041 height 359
click at [655, 51] on button "In phơi" at bounding box center [650, 59] width 71 height 22
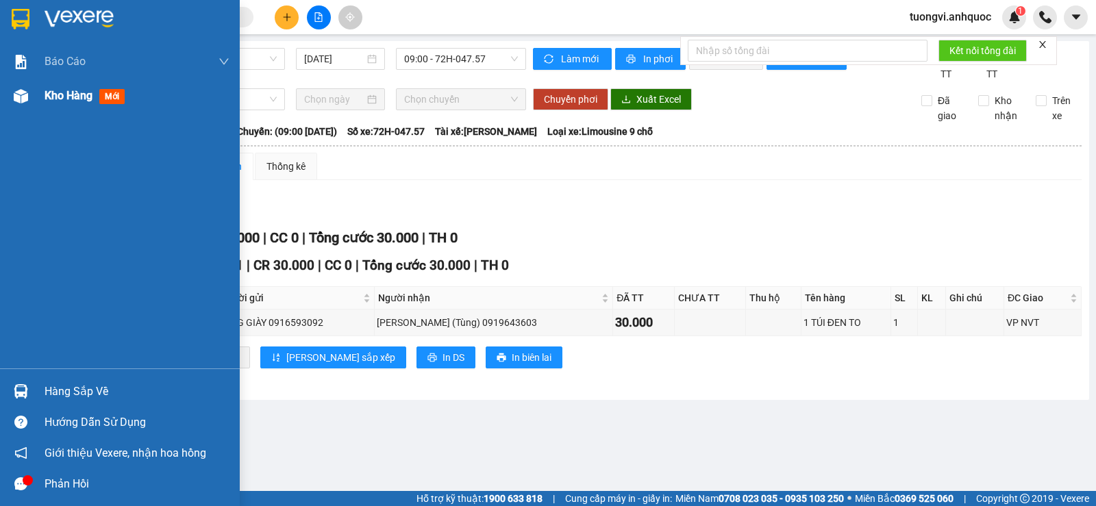
click at [56, 104] on div "Kho hàng mới" at bounding box center [88, 95] width 86 height 17
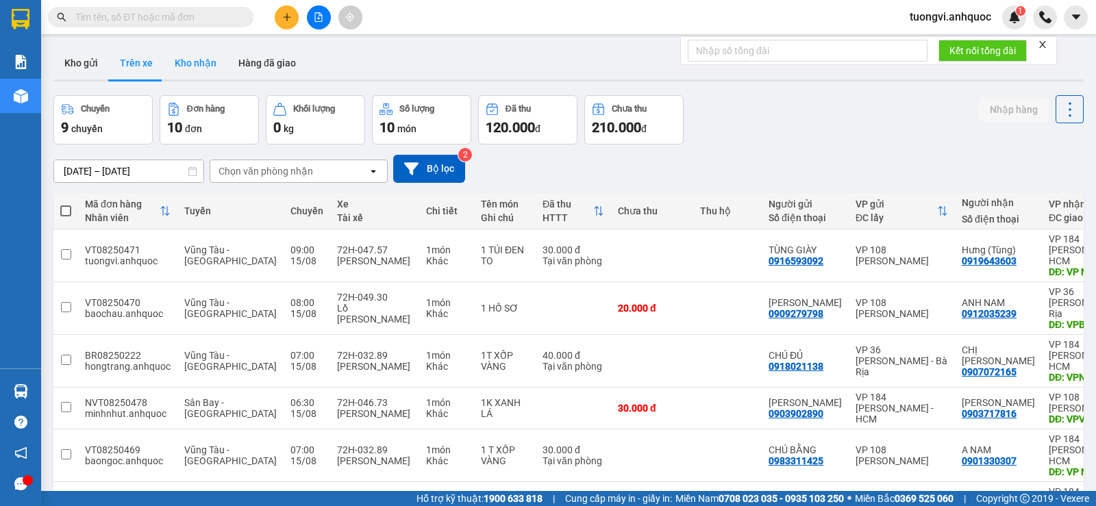
click at [217, 68] on button "Kho nhận" at bounding box center [196, 63] width 64 height 33
type input "01/08/2025 – 15/08/2025"
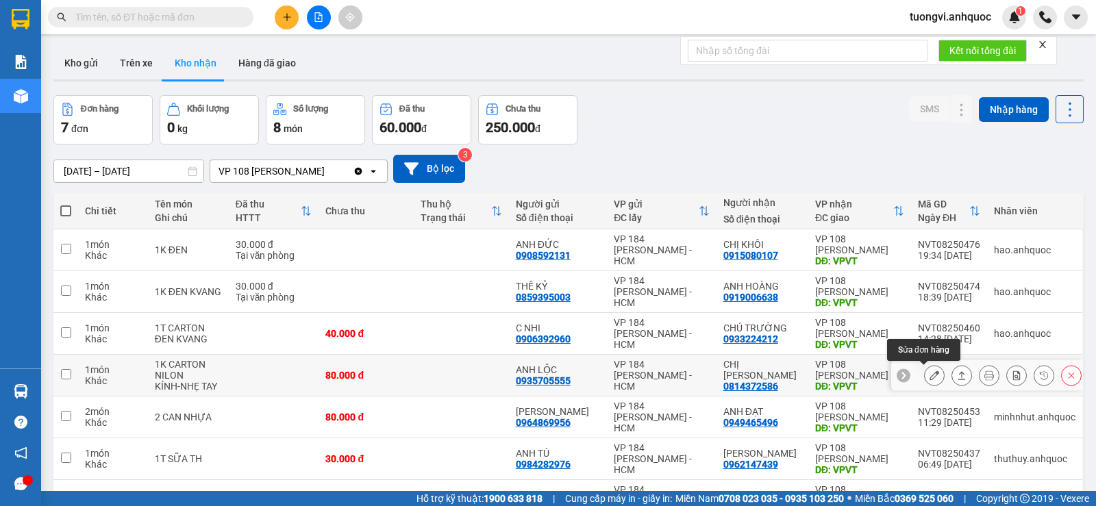
click at [929, 377] on icon at bounding box center [934, 376] width 10 height 10
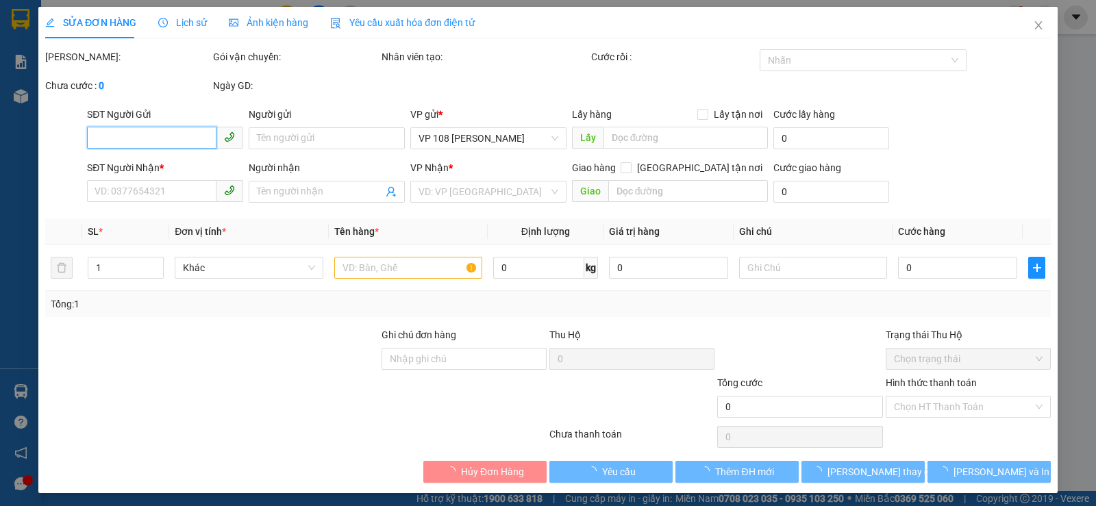
type input "0935705555"
type input "ANH LỘC"
type input "0814372586"
type input "CHỊ LINH"
type input "VPVT"
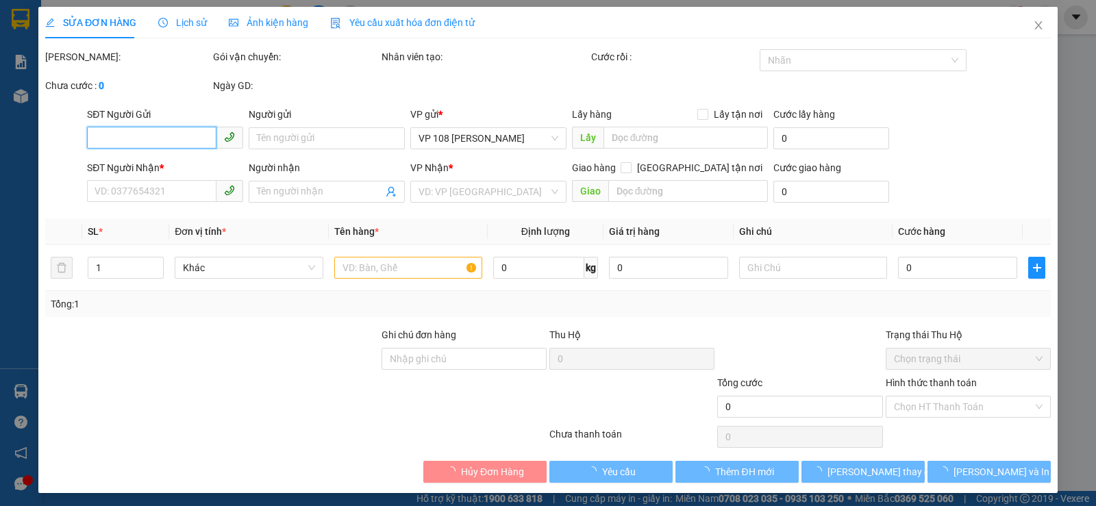
type input "80.000"
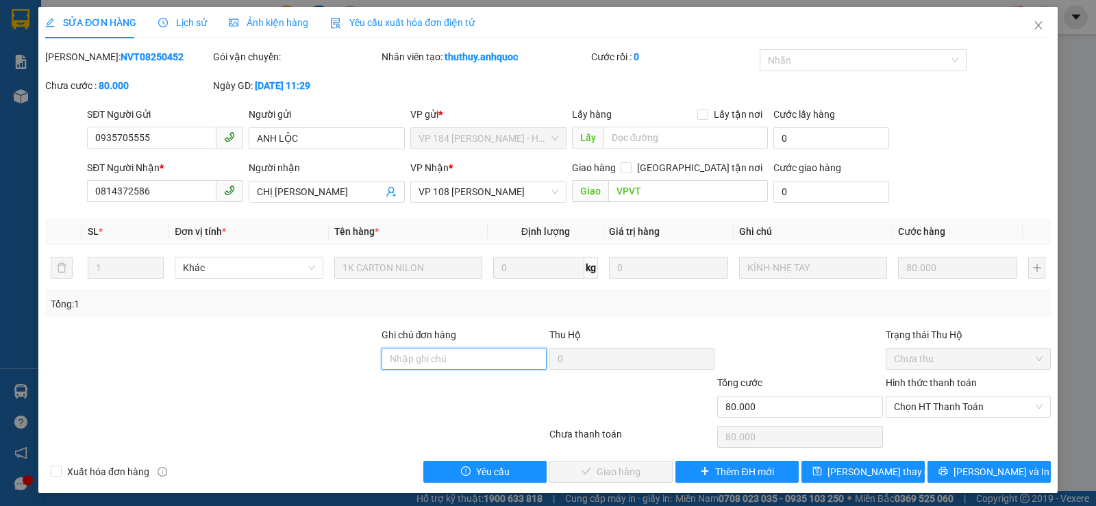
click at [481, 360] on input "Ghi chú đơn hàng" at bounding box center [463, 359] width 165 height 22
click at [938, 405] on span "Chọn HT Thanh Toán" at bounding box center [968, 407] width 149 height 21
type input "CK SCB 15/8"
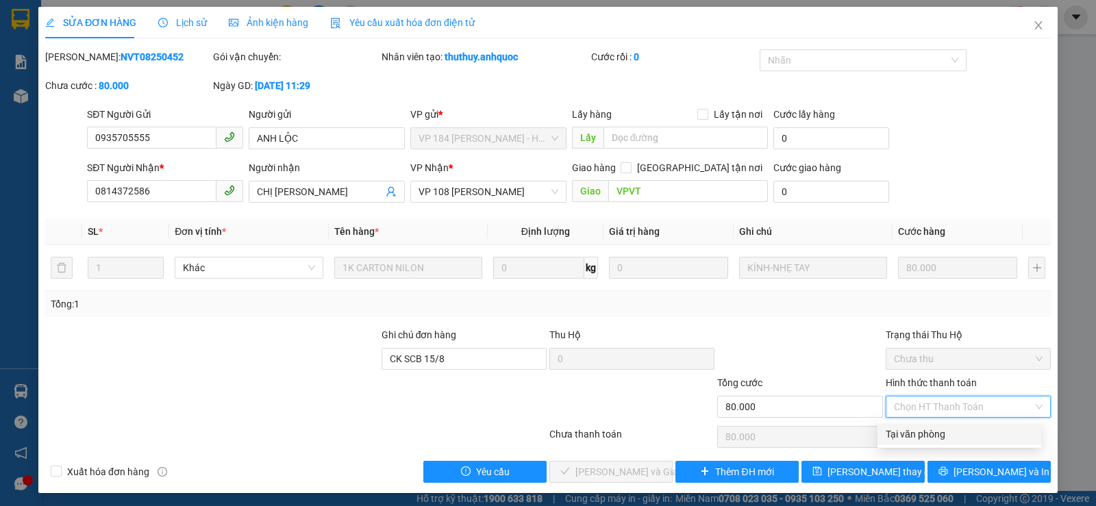
click at [948, 434] on div "Tại văn phòng" at bounding box center [959, 434] width 147 height 15
type input "0"
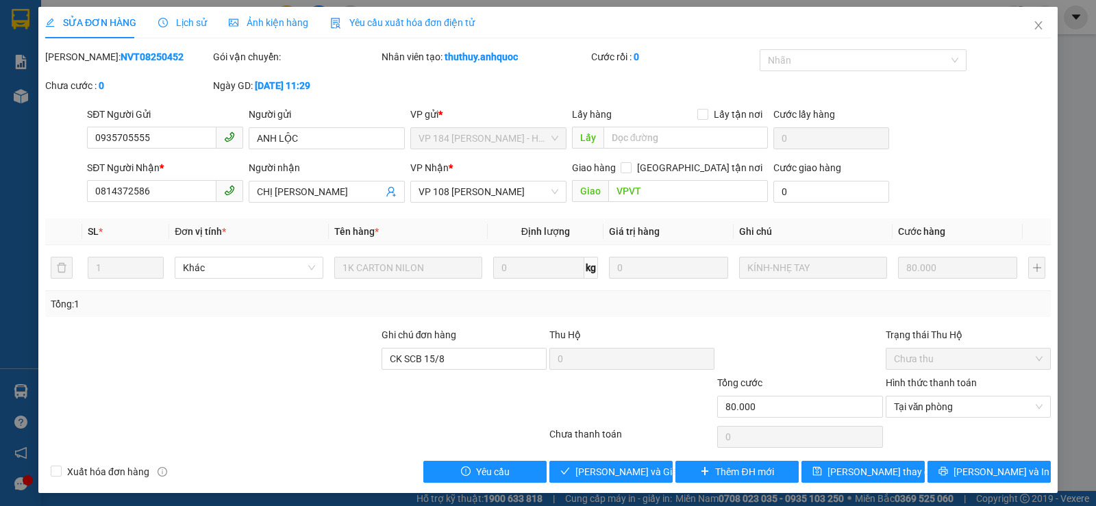
click at [118, 462] on div "Xuất hóa đơn hàng" at bounding box center [170, 472] width 252 height 22
click at [118, 467] on span "Xuất hóa đơn hàng" at bounding box center [108, 471] width 93 height 15
click at [60, 467] on input "Xuất hóa đơn hàng" at bounding box center [56, 471] width 10 height 10
checkbox input "true"
click at [646, 468] on span "Lưu và Giao hàng" at bounding box center [640, 471] width 131 height 15
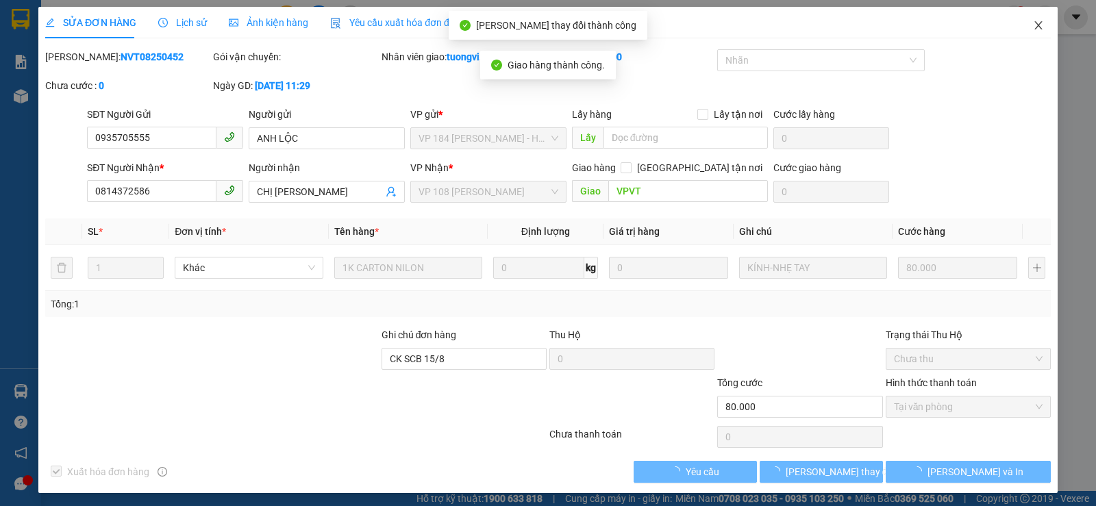
click at [1039, 25] on span "Close" at bounding box center [1038, 26] width 38 height 38
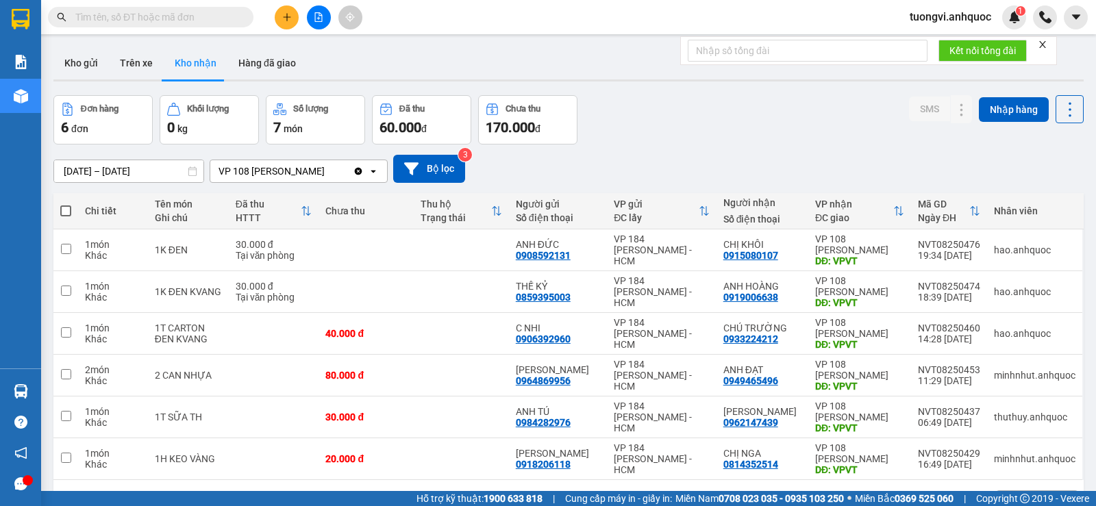
click at [290, 23] on button at bounding box center [287, 17] width 24 height 24
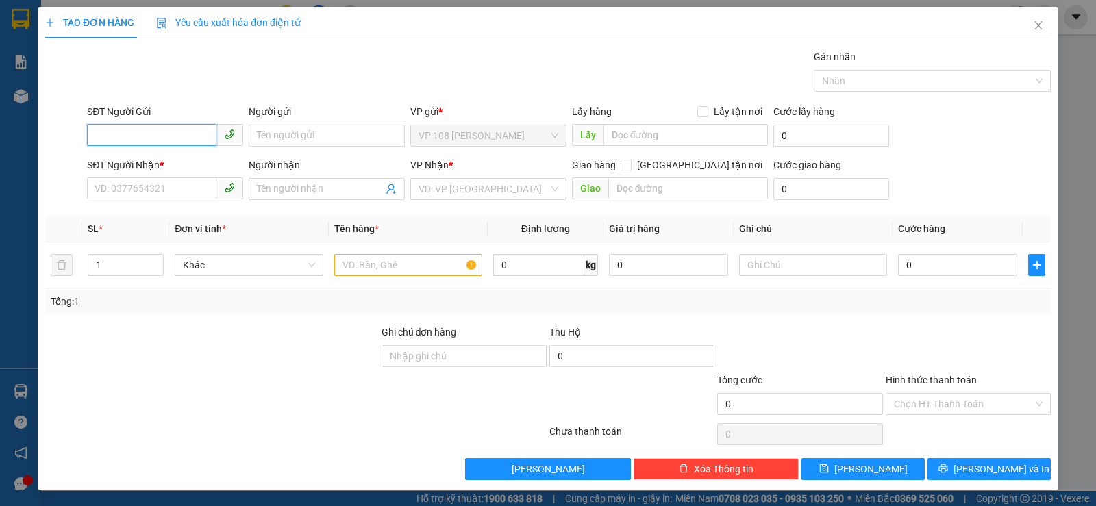
click at [187, 139] on input "SĐT Người Gửi" at bounding box center [151, 135] width 129 height 22
type input "0862872876"
click at [184, 159] on div "0862872876 - QUỲNH" at bounding box center [164, 162] width 138 height 15
type input "QUỲNH"
type input "0919052207"
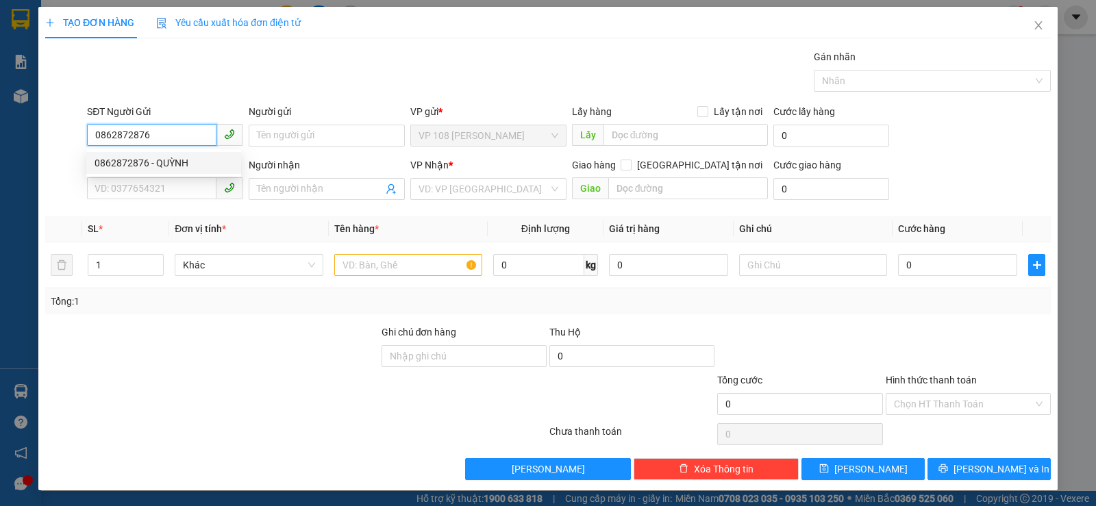
type input "HỒ ĐIỆP"
type input "VPBR"
type input "30.000"
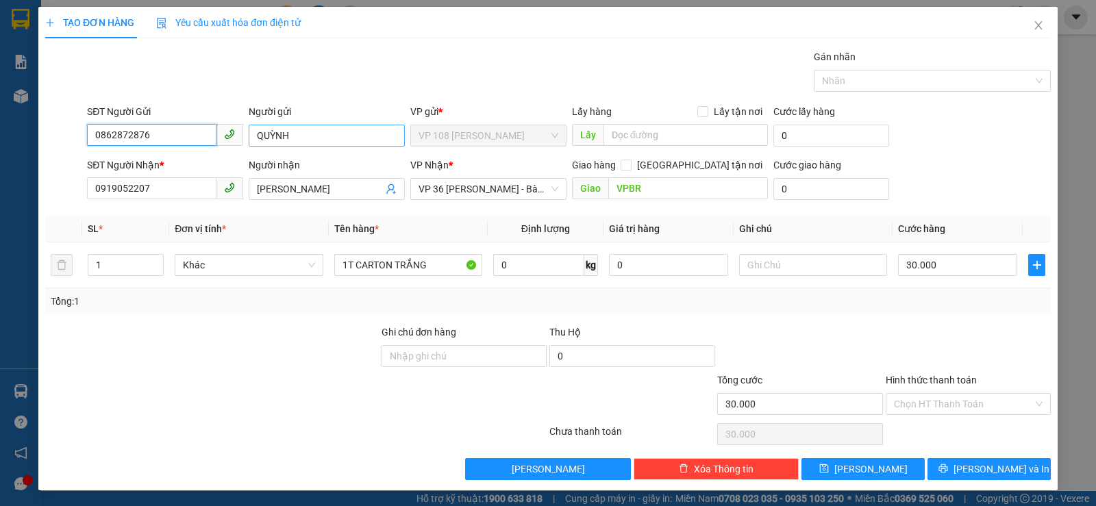
type input "0862872876"
click at [253, 131] on input "QUỲNH" at bounding box center [327, 136] width 156 height 22
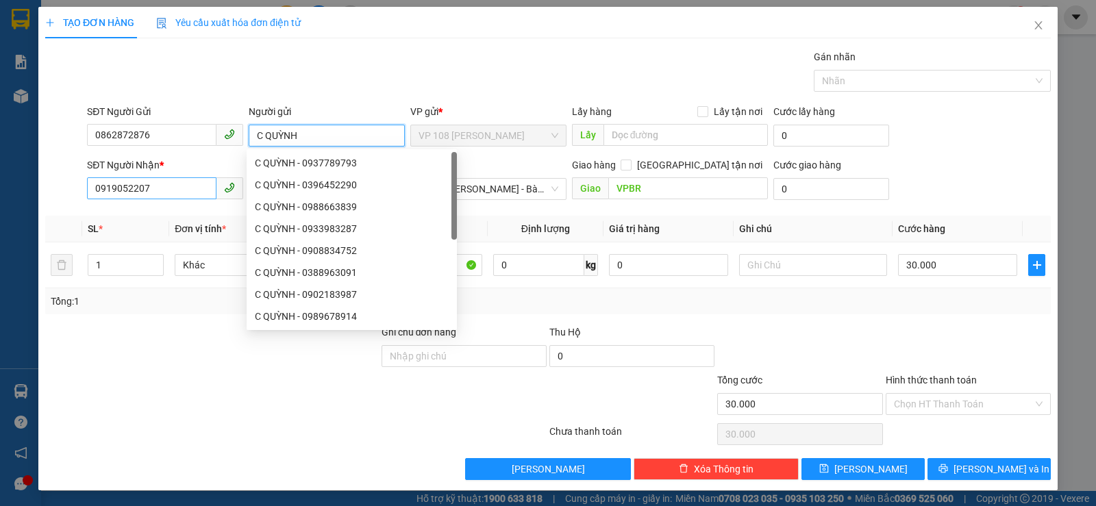
type input "C QUỲNH"
click at [200, 195] on input "0919052207" at bounding box center [151, 188] width 129 height 22
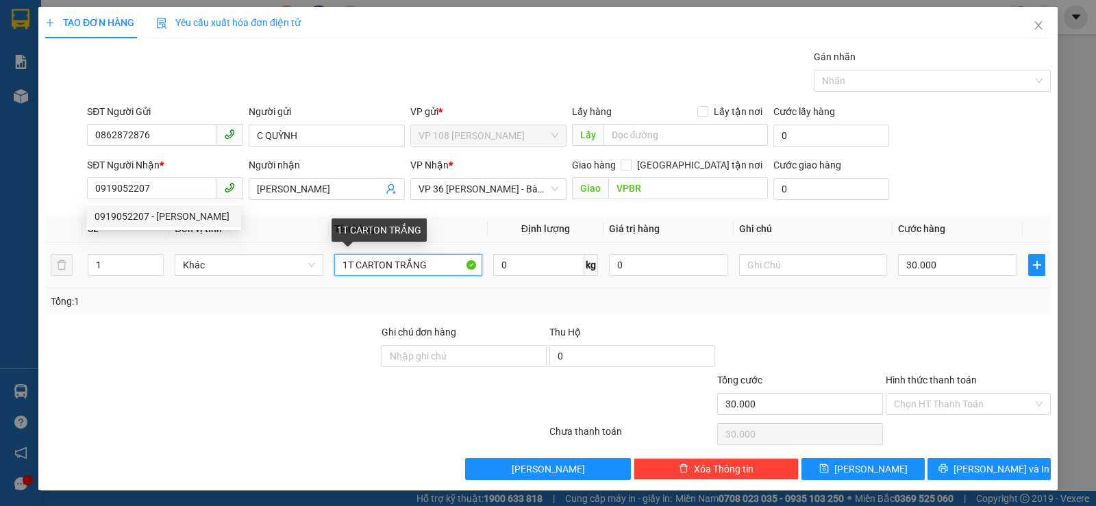
click at [369, 263] on input "1T CARTON TRẮNG" at bounding box center [408, 265] width 148 height 22
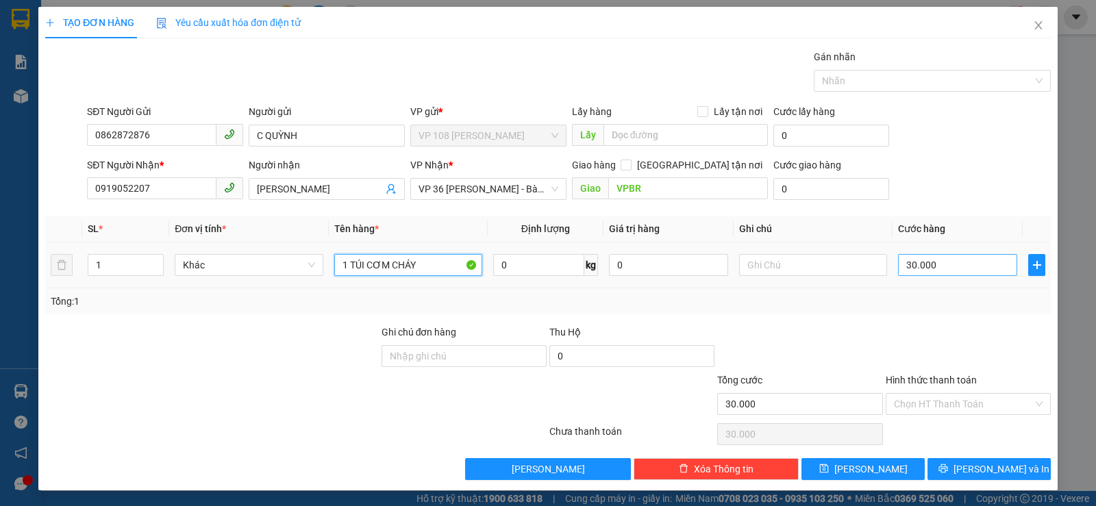
type input "1 TÚI CƠM CHÁY"
click at [937, 272] on input "30.000" at bounding box center [957, 265] width 119 height 22
click at [900, 288] on td "30.000" at bounding box center [957, 265] width 130 height 46
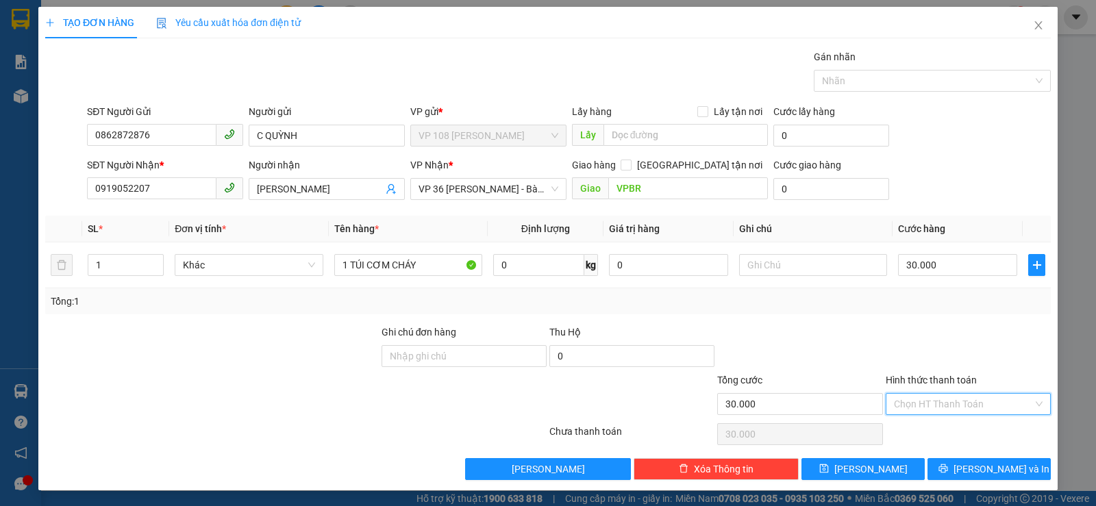
click at [939, 406] on input "Hình thức thanh toán" at bounding box center [963, 404] width 139 height 21
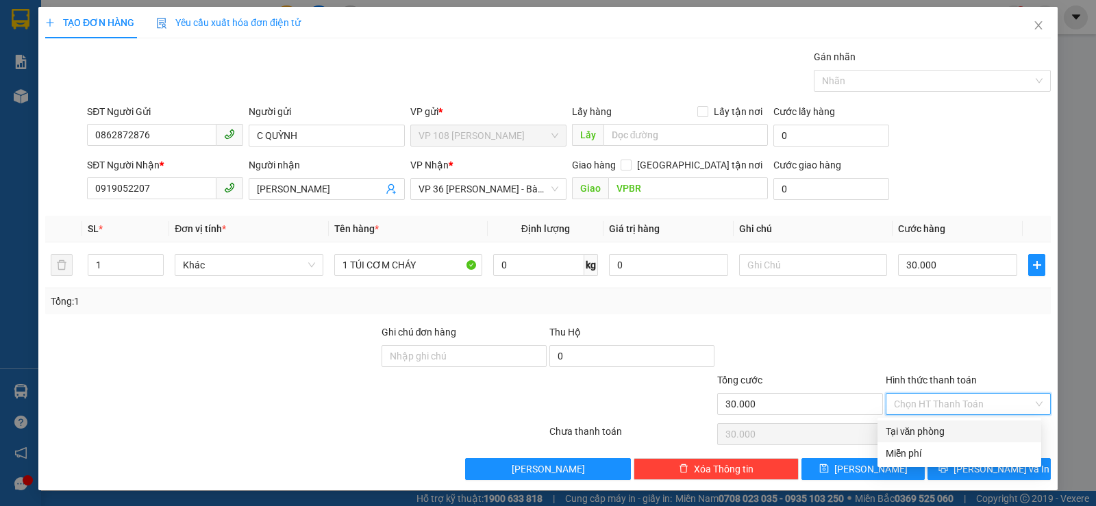
click at [942, 429] on div "Tại văn phòng" at bounding box center [959, 431] width 147 height 15
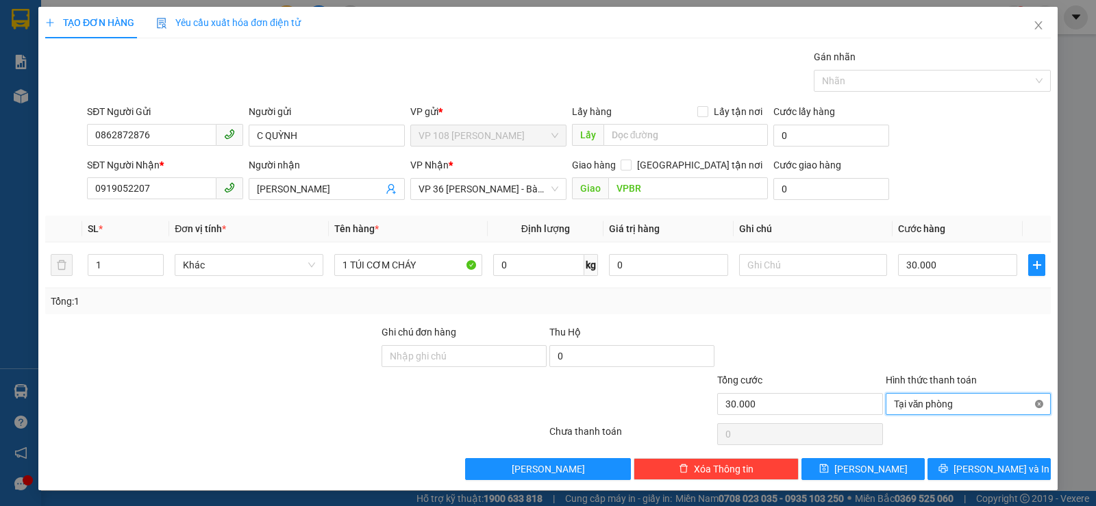
type input "30.000"
click at [993, 470] on span "Lưu và In" at bounding box center [1001, 469] width 96 height 15
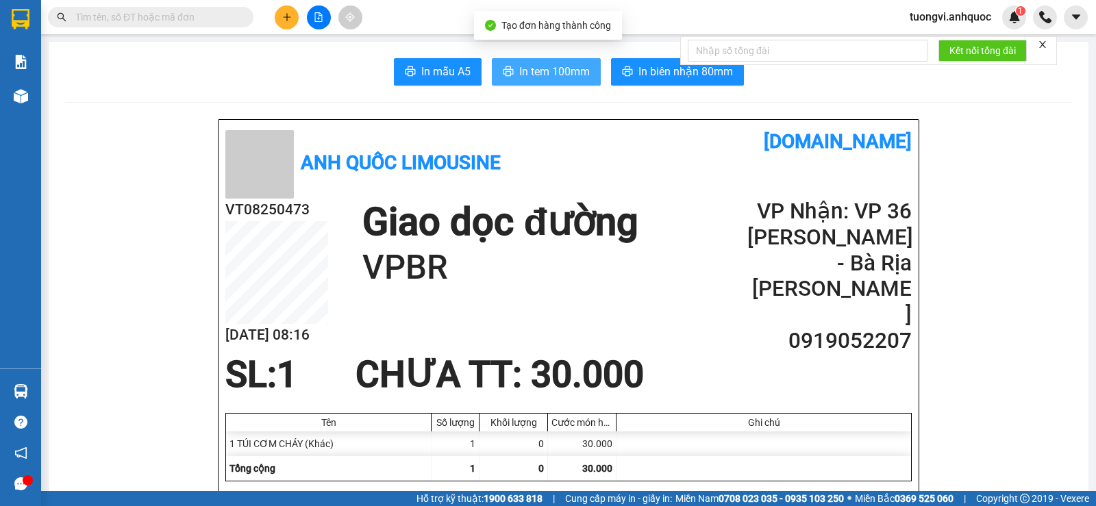
click at [533, 76] on span "In tem 100mm" at bounding box center [554, 71] width 71 height 17
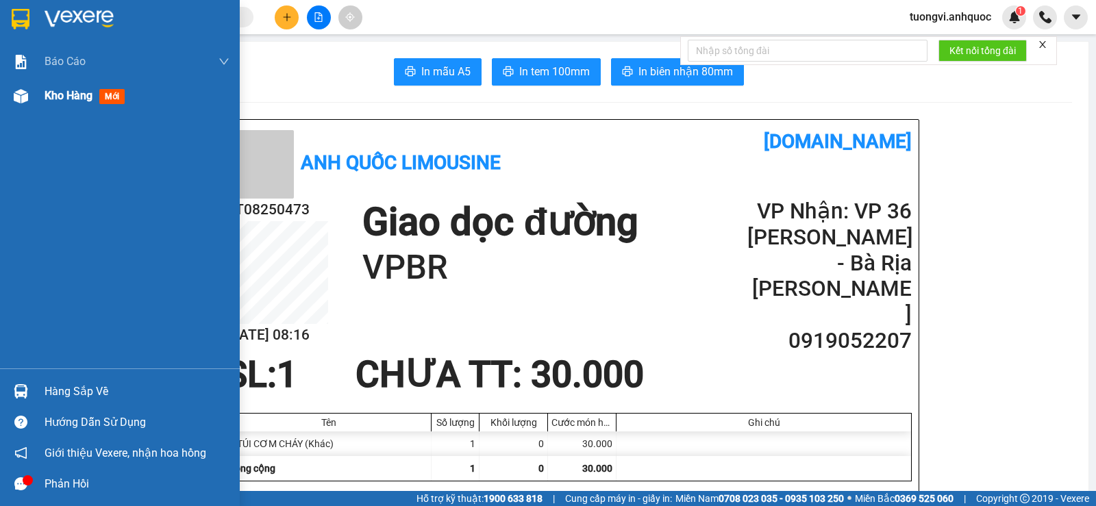
click at [29, 93] on div at bounding box center [21, 96] width 24 height 24
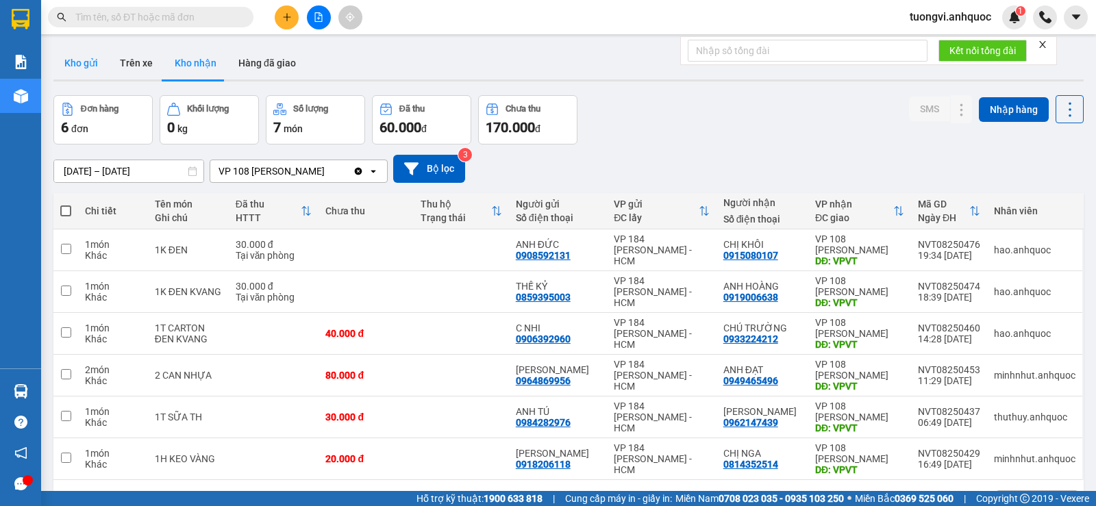
click at [87, 56] on button "Kho gửi" at bounding box center [80, 63] width 55 height 33
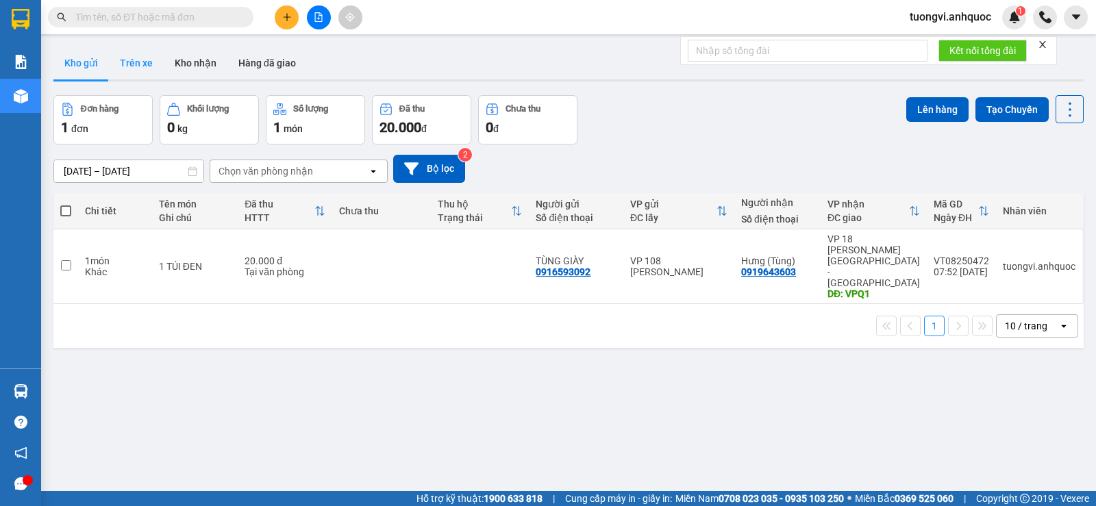
click at [117, 60] on button "Trên xe" at bounding box center [136, 63] width 55 height 33
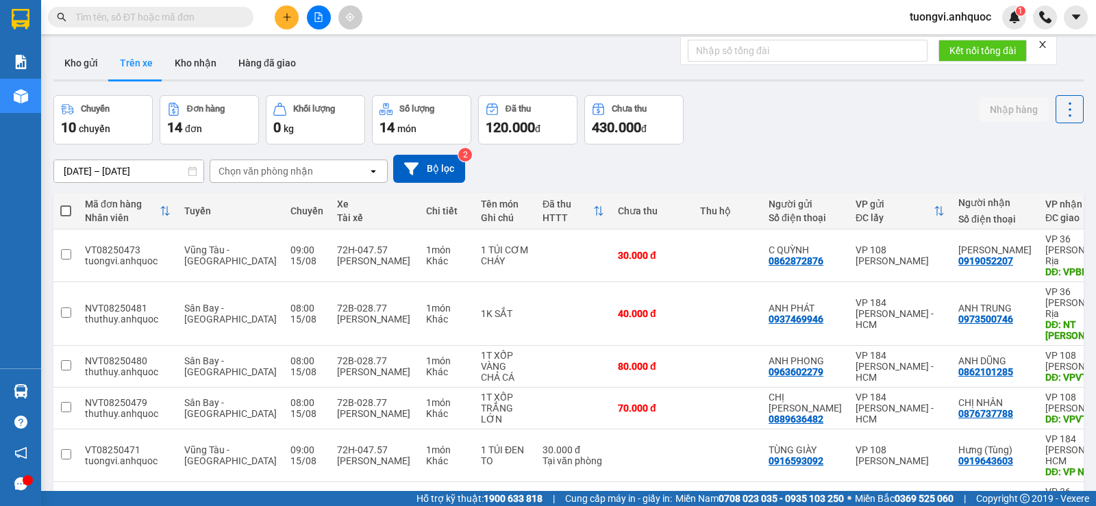
click at [72, 57] on button "Kho gửi" at bounding box center [80, 63] width 55 height 33
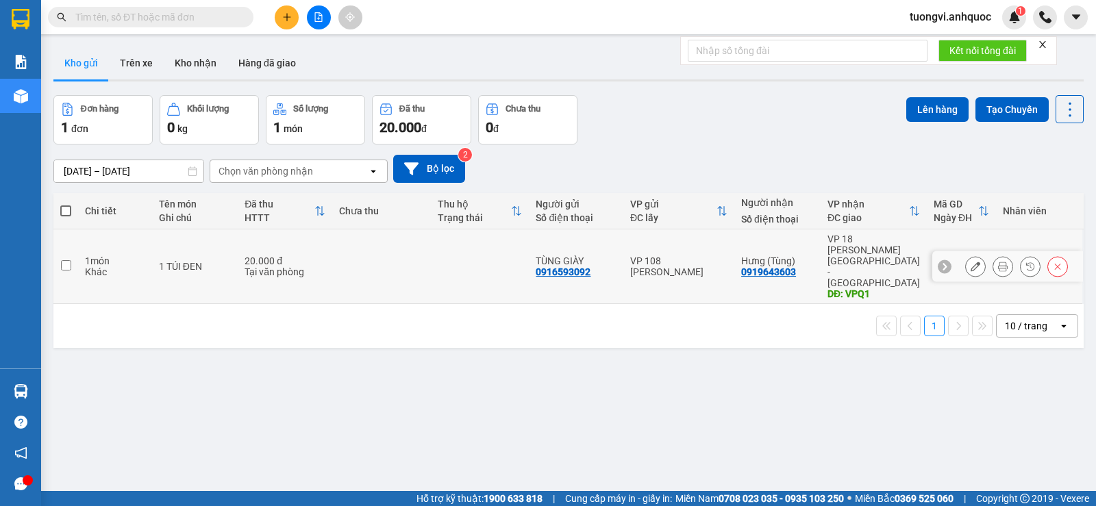
click at [694, 255] on div "VP 108 [PERSON_NAME]" at bounding box center [678, 266] width 97 height 22
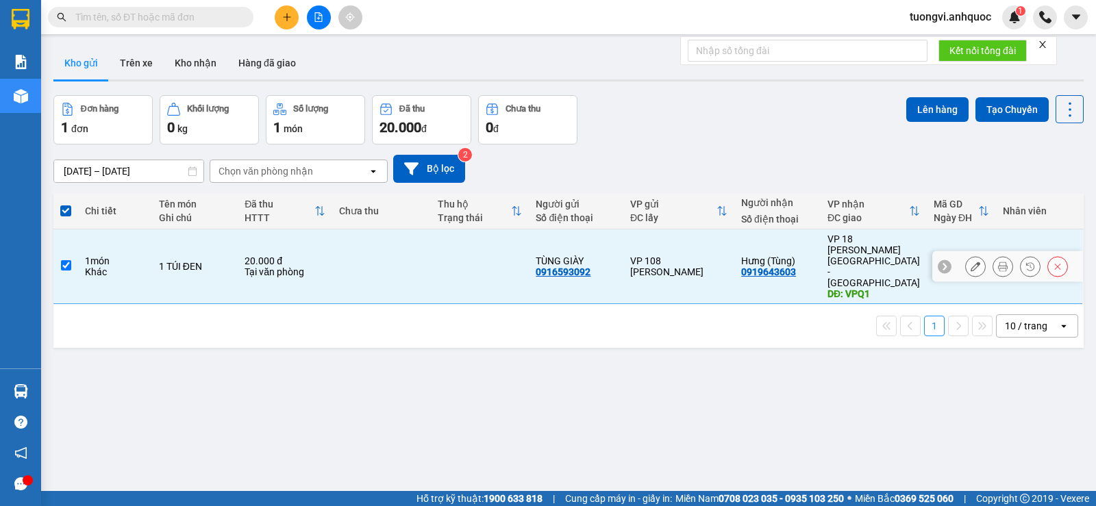
click at [694, 255] on div "VP 108 [PERSON_NAME]" at bounding box center [678, 266] width 97 height 22
checkbox input "false"
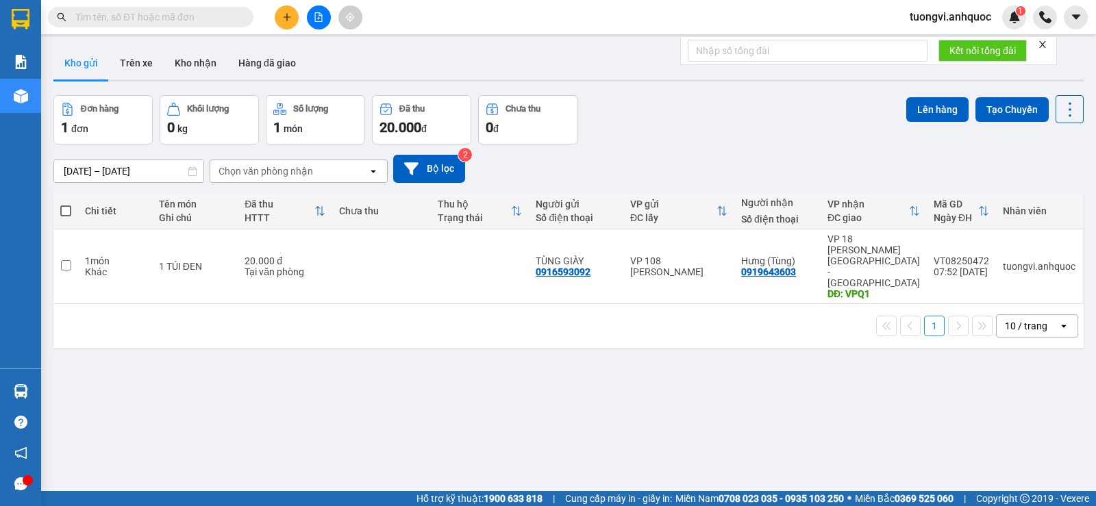
click at [134, 45] on div "ver 1.8.138 Kho gửi Trên xe Kho nhận Hàng đã giao Đơn hàng 1 đơn Khối lượng 0 k…" at bounding box center [568, 294] width 1041 height 506
click at [147, 74] on button "Trên xe" at bounding box center [136, 63] width 55 height 33
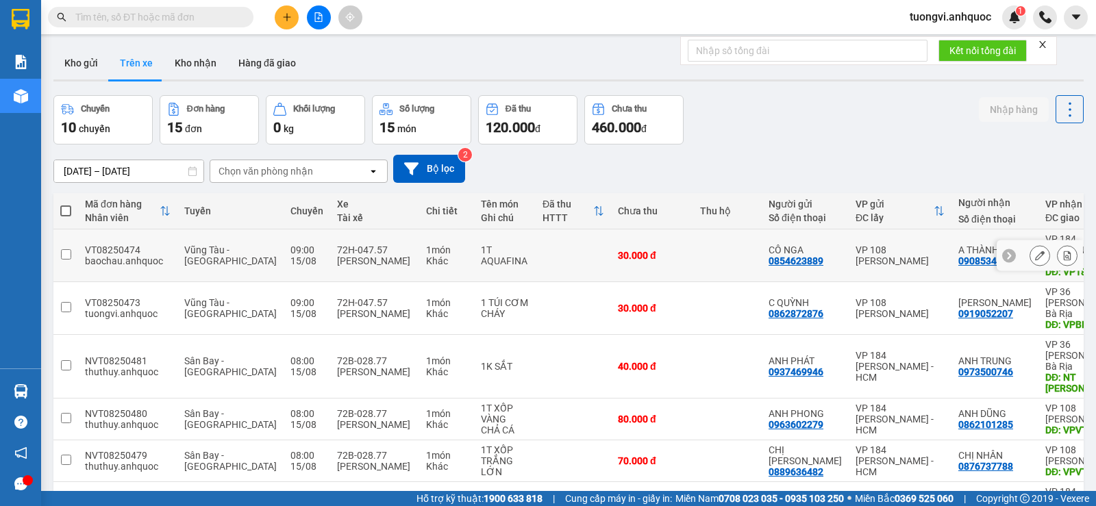
click at [1062, 251] on icon at bounding box center [1067, 256] width 10 height 10
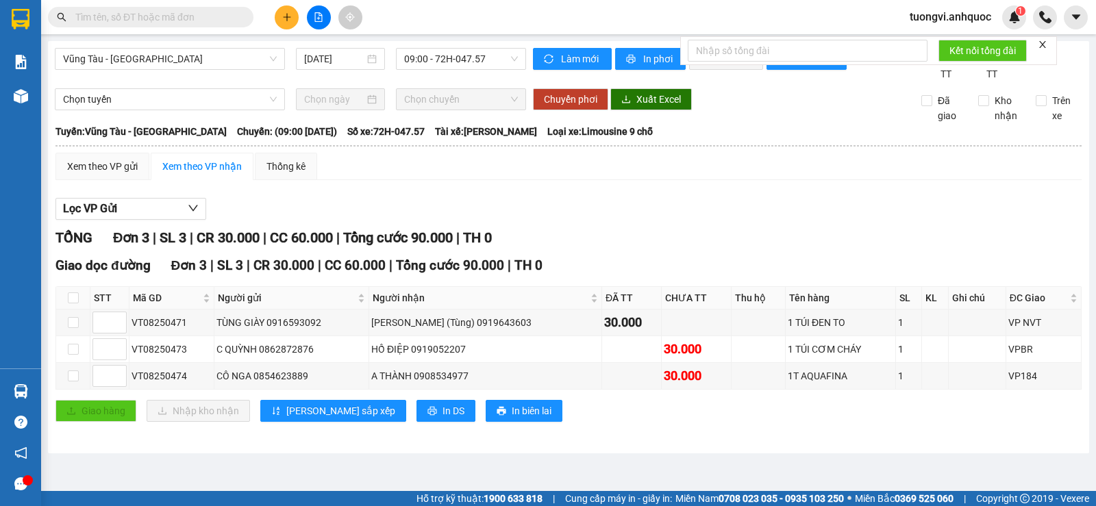
click at [612, 57] on div "Làm mới In phơi In đơn chọn Thống kê" at bounding box center [727, 65] width 389 height 34
click at [656, 58] on span "In phơi" at bounding box center [659, 58] width 32 height 15
